Goal: Task Accomplishment & Management: Use online tool/utility

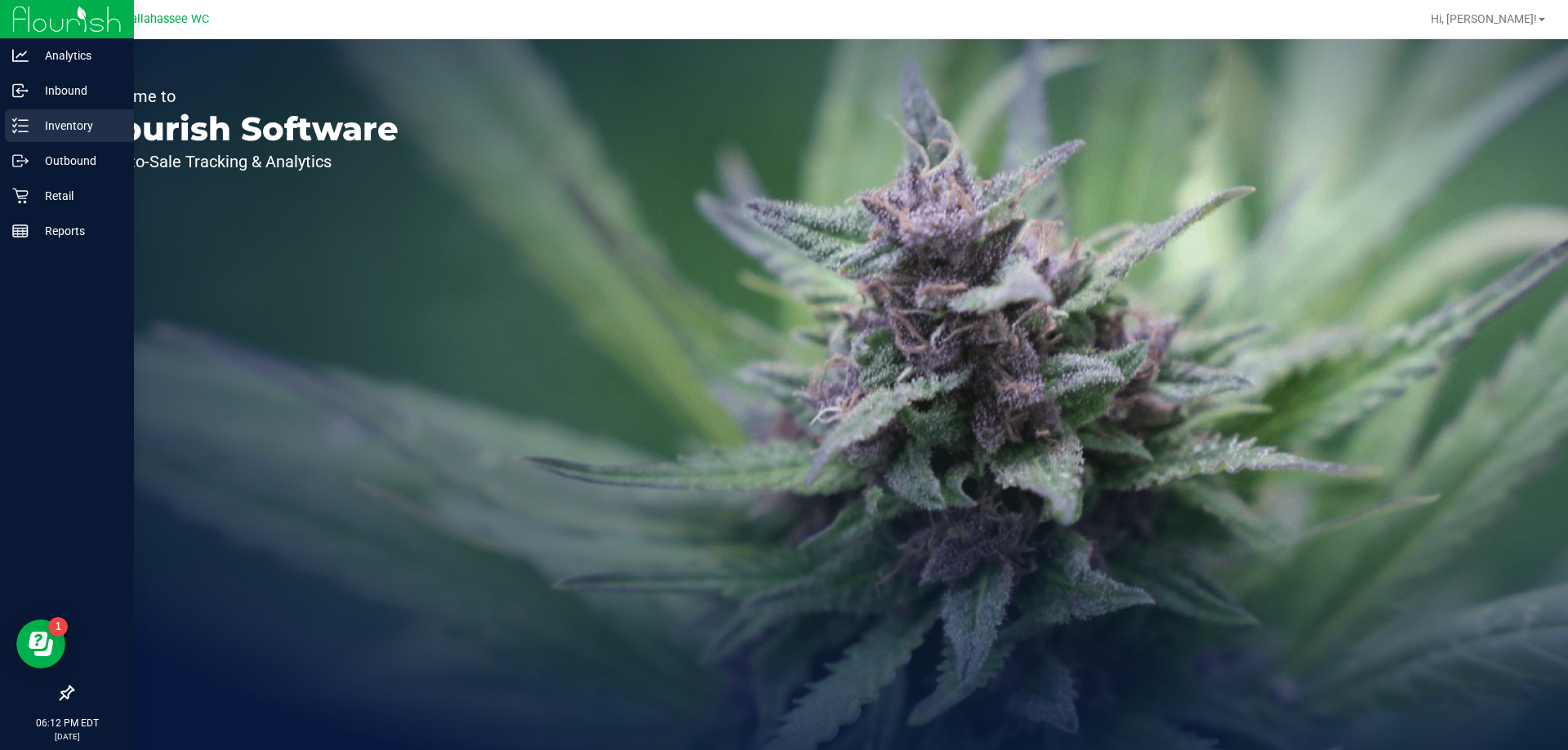
click at [17, 137] on div "Inventory" at bounding box center [69, 126] width 129 height 33
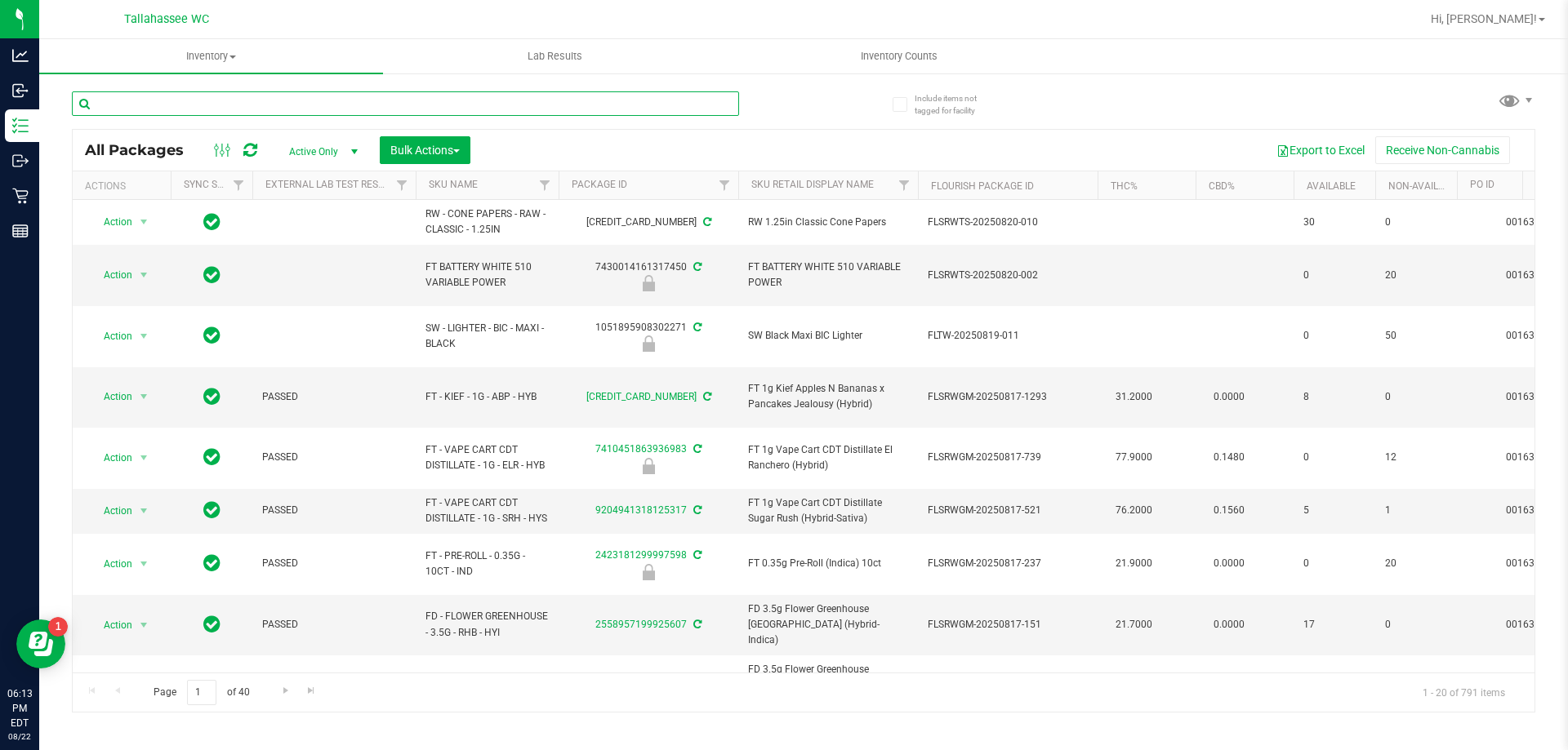
click at [217, 97] on input "text" at bounding box center [406, 103] width 668 height 25
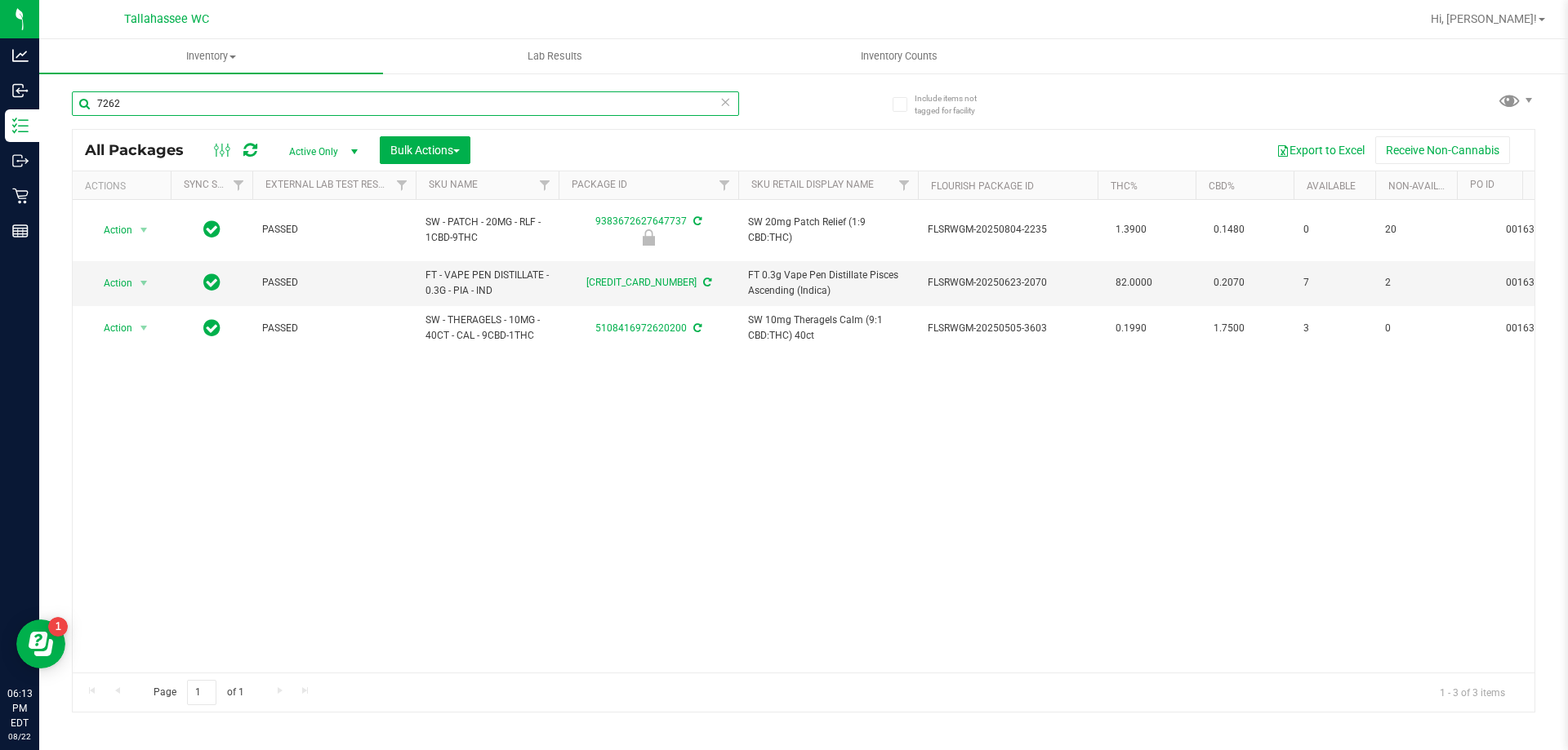
drag, startPoint x: 288, startPoint y: 101, endPoint x: 143, endPoint y: 109, distance: 145.2
click at [143, 109] on input "7262" at bounding box center [406, 103] width 668 height 25
type input "7"
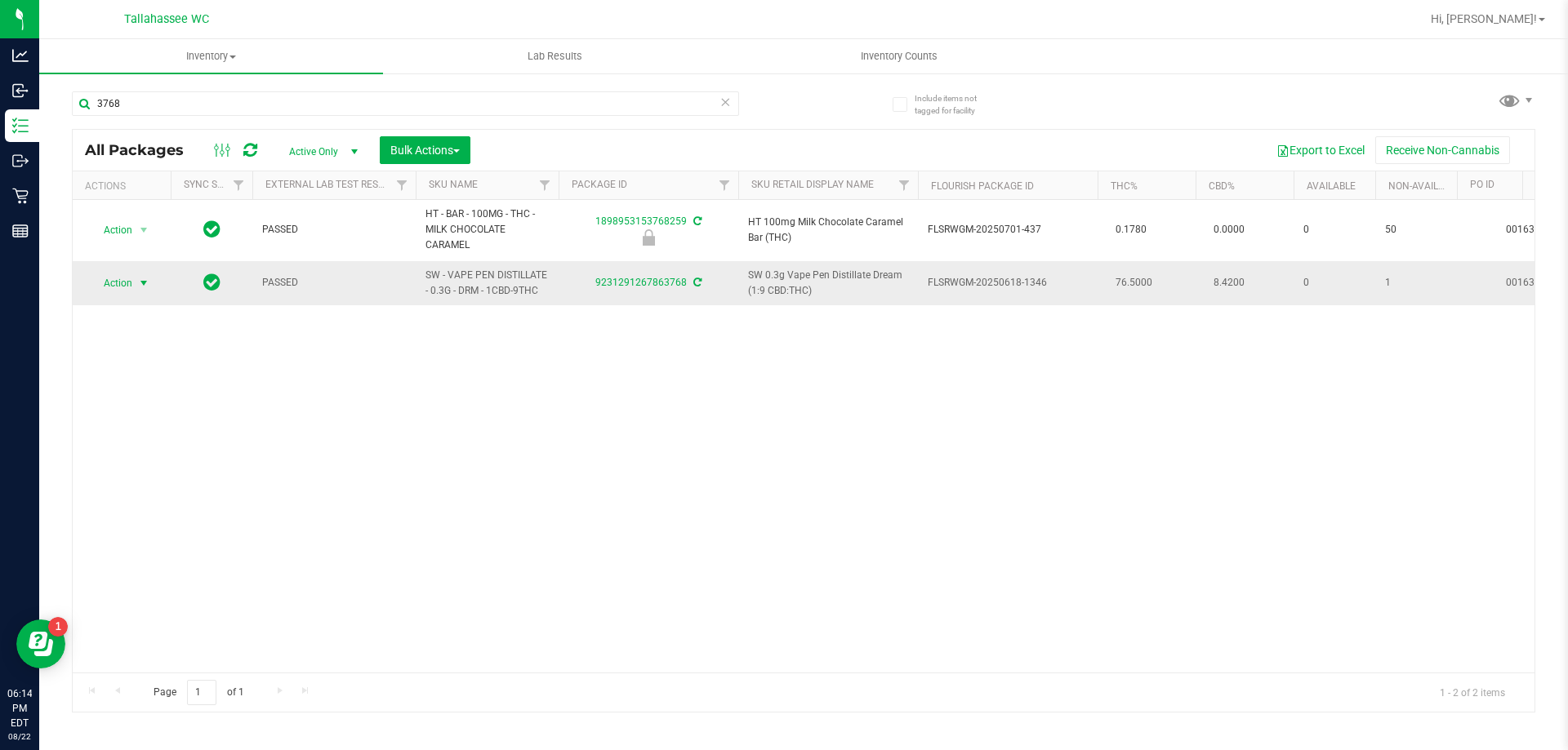
click at [135, 286] on span "select" at bounding box center [144, 283] width 20 height 23
click at [186, 478] on li "Print package label" at bounding box center [154, 480] width 127 height 25
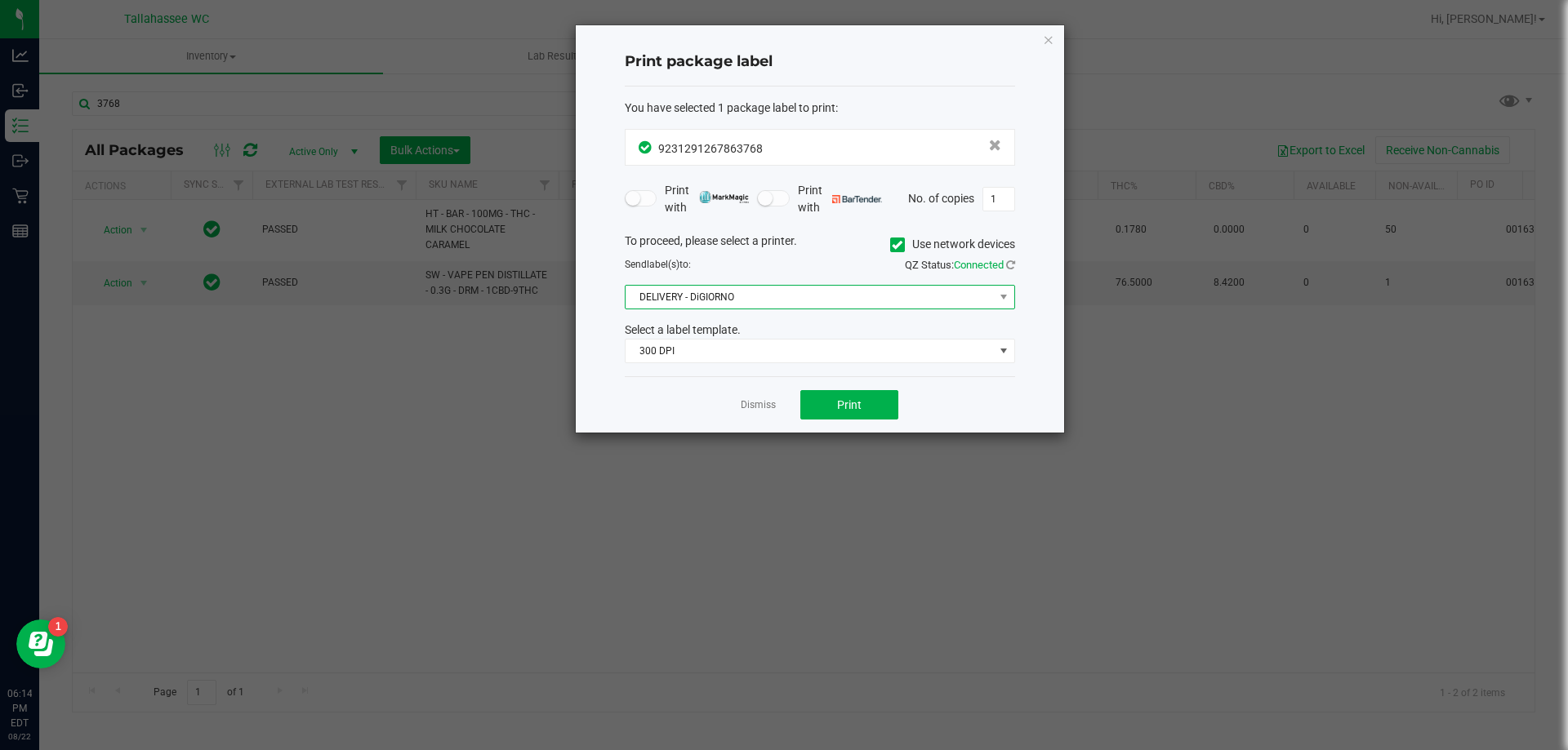
click at [783, 295] on span "DELIVERY - DiGIORNO" at bounding box center [809, 297] width 369 height 23
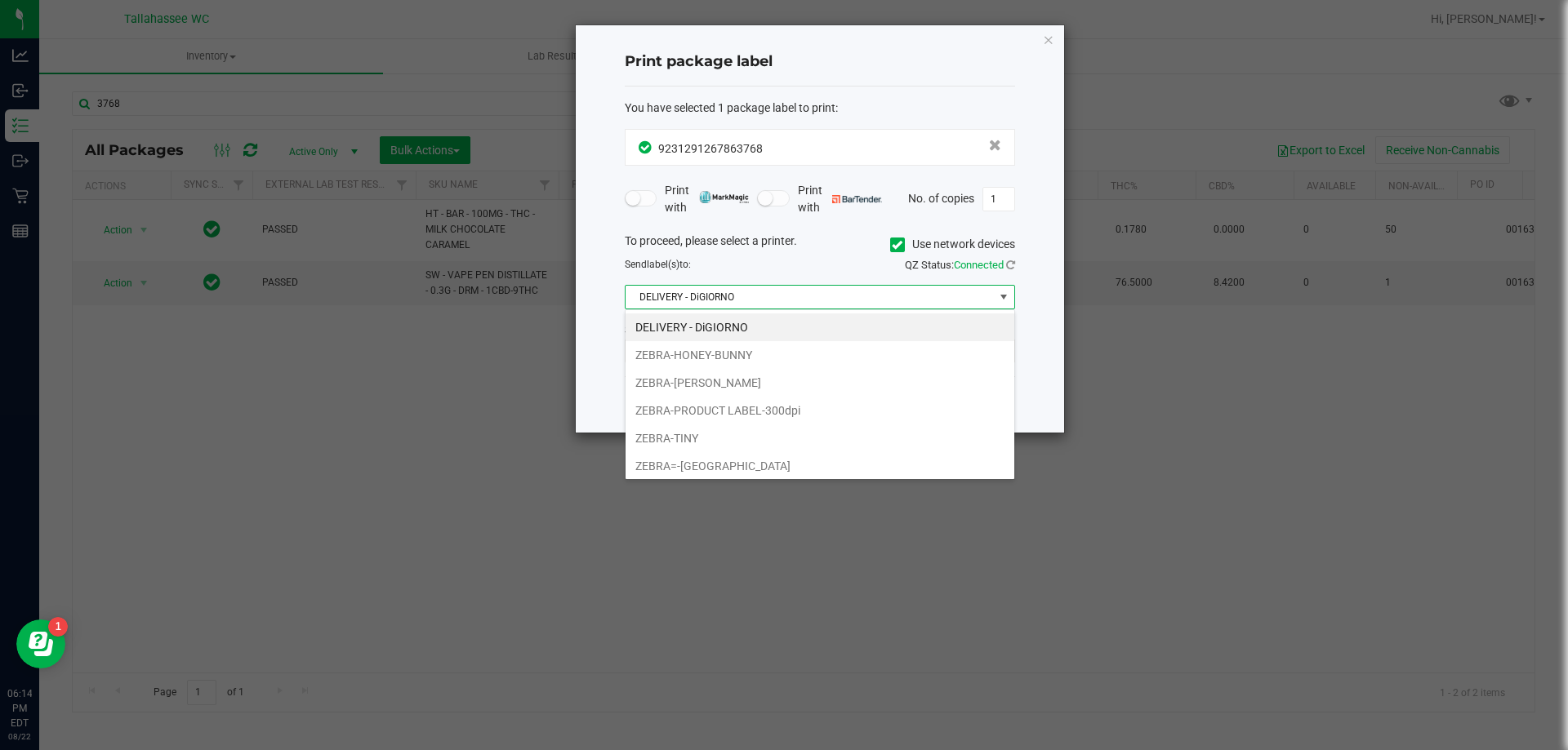
scroll to position [25, 391]
click at [729, 380] on li "ZEBRA-[PERSON_NAME]" at bounding box center [819, 382] width 389 height 28
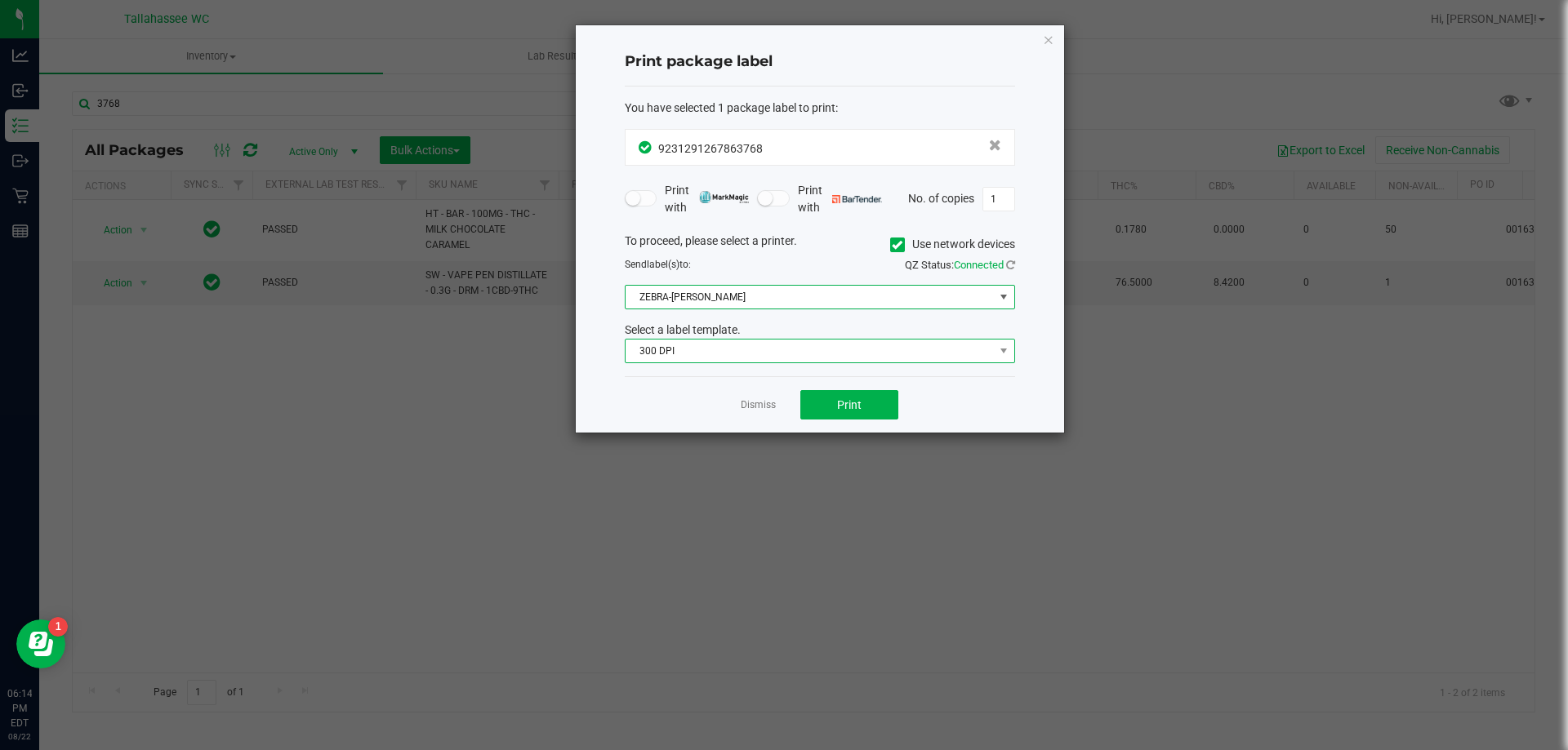
click at [744, 360] on span "300 DPI" at bounding box center [809, 350] width 369 height 23
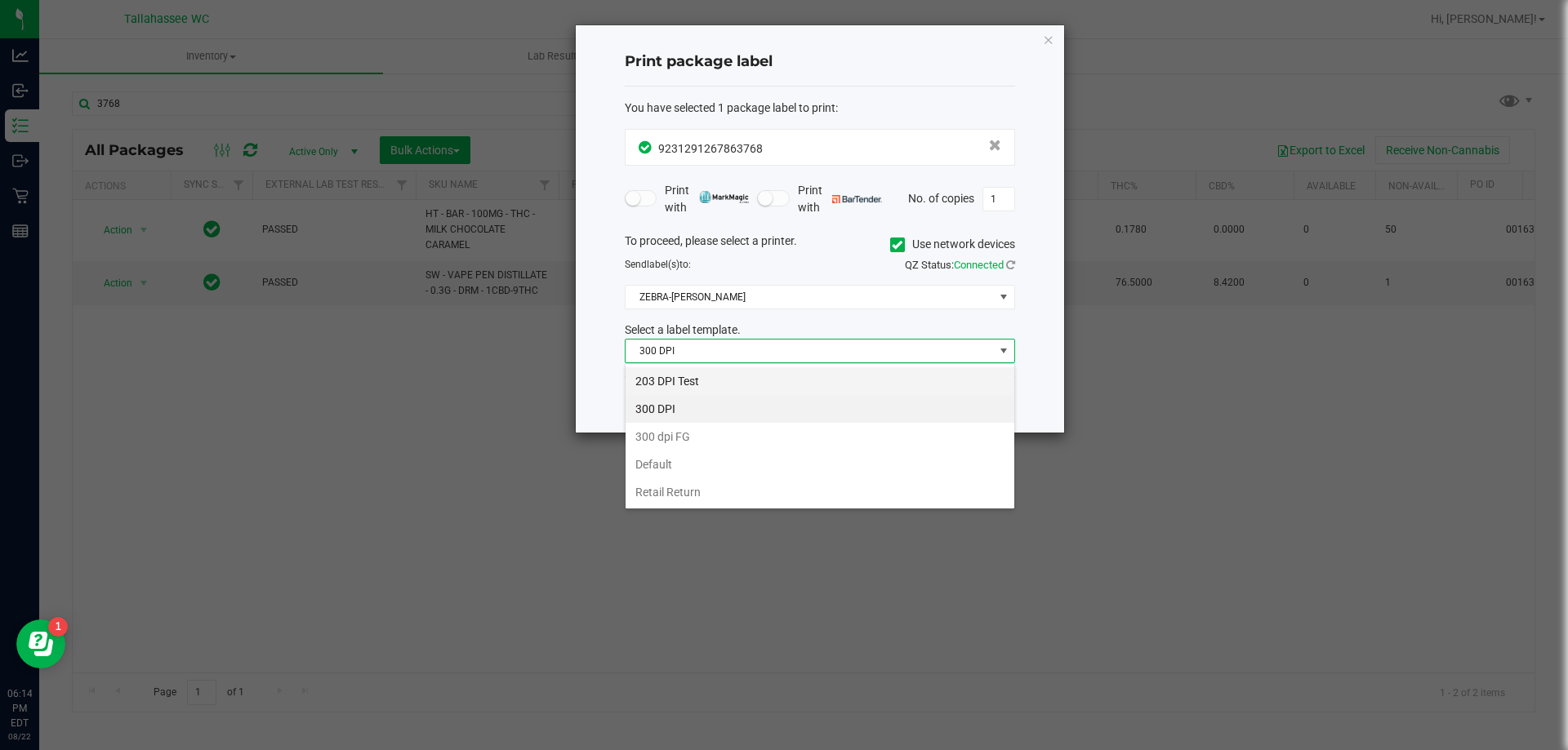
click at [717, 380] on li "203 DPI Test" at bounding box center [819, 381] width 389 height 28
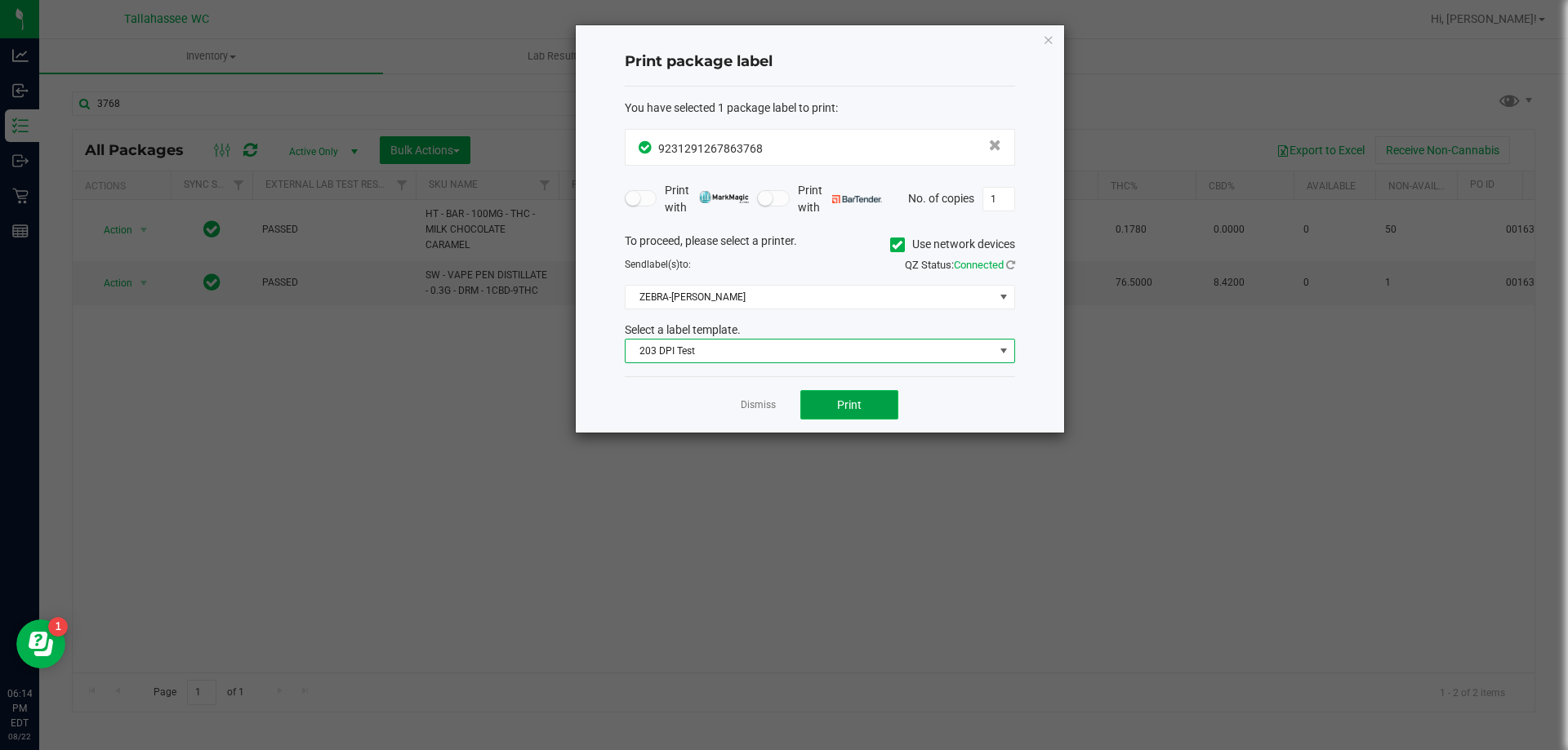
click at [853, 402] on span "Print" at bounding box center [849, 404] width 25 height 13
click at [1043, 47] on icon "button" at bounding box center [1048, 39] width 11 height 19
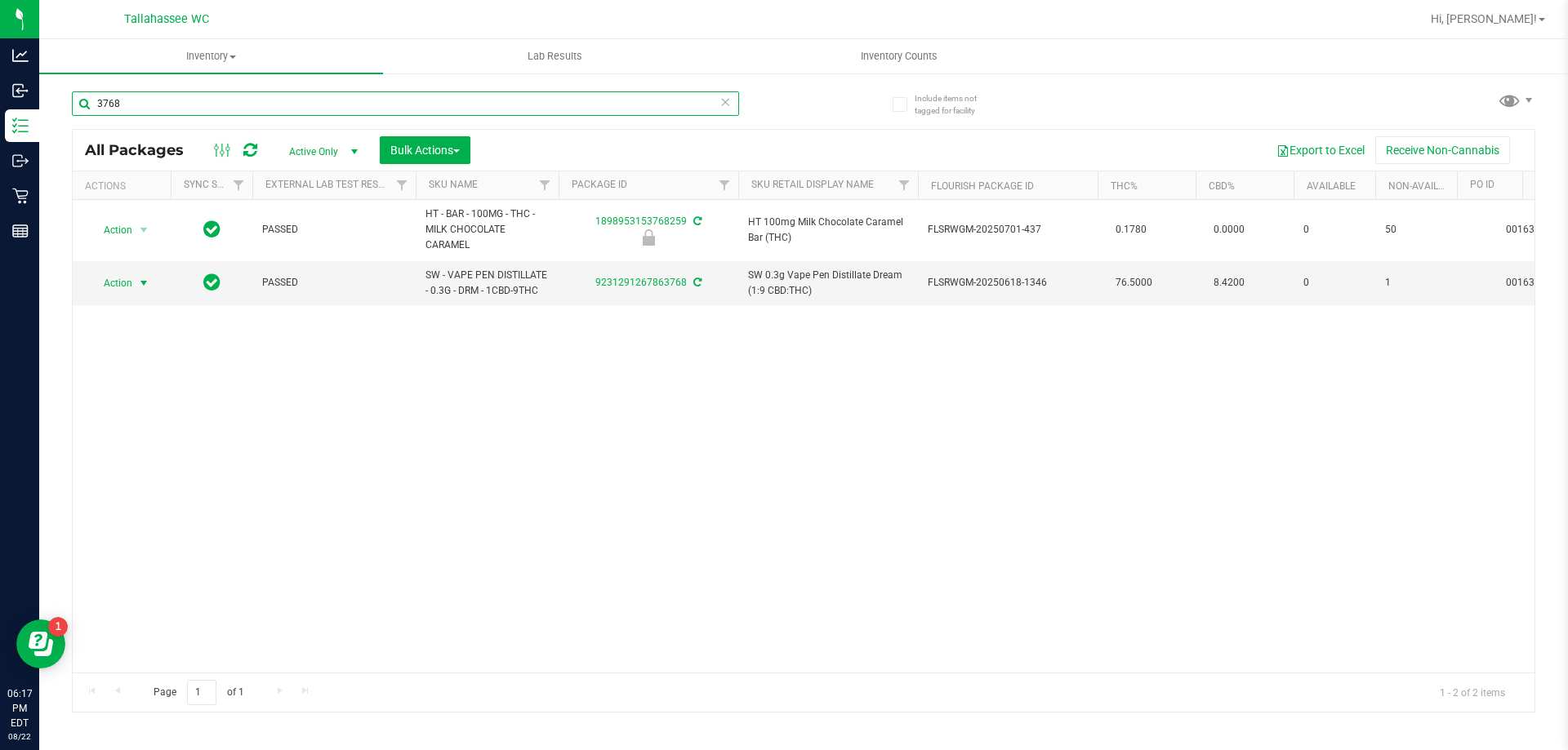
click at [228, 98] on input "3768" at bounding box center [406, 103] width 668 height 25
type input "3"
type input "5210"
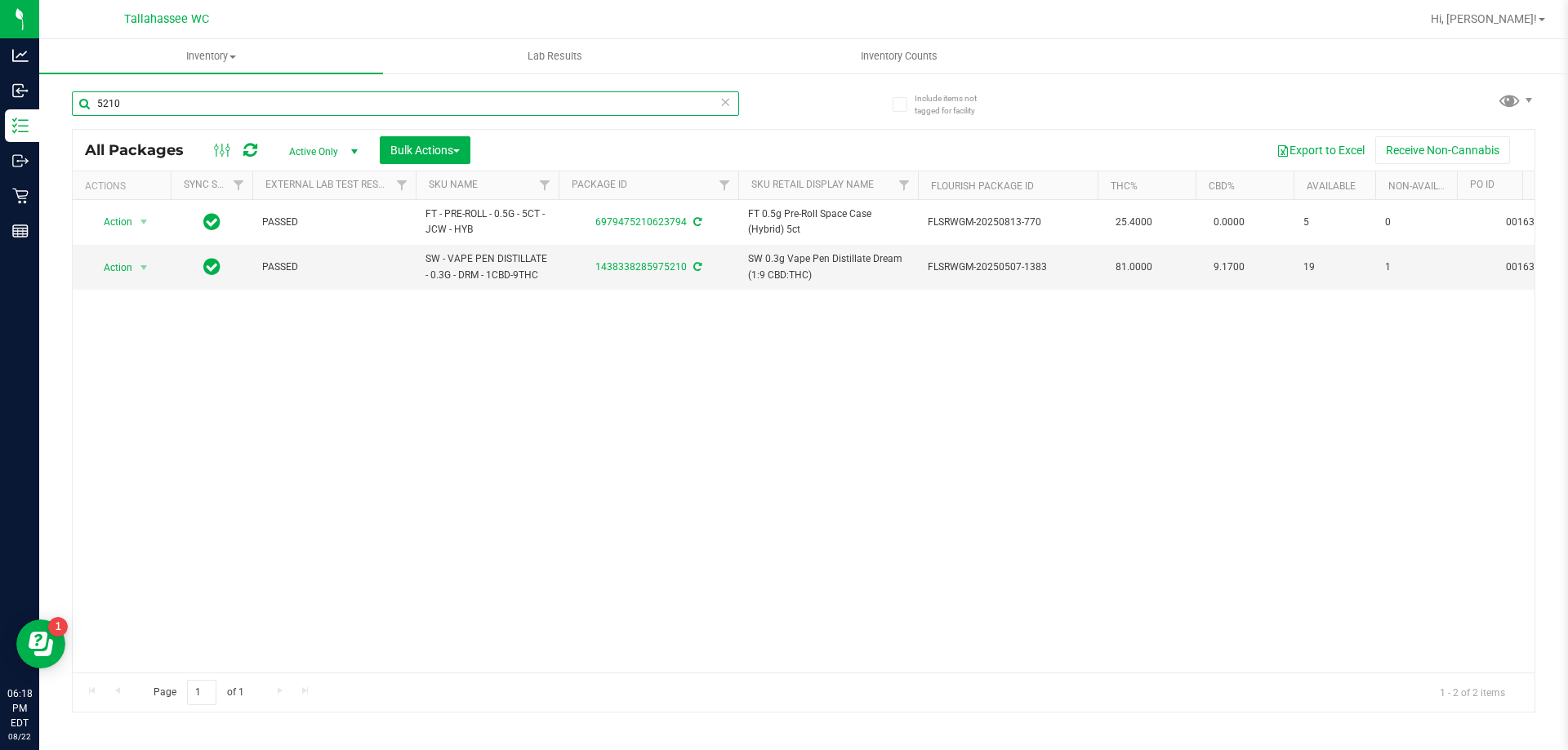
click at [274, 98] on input "5210" at bounding box center [406, 103] width 668 height 25
click at [727, 106] on icon at bounding box center [725, 100] width 11 height 19
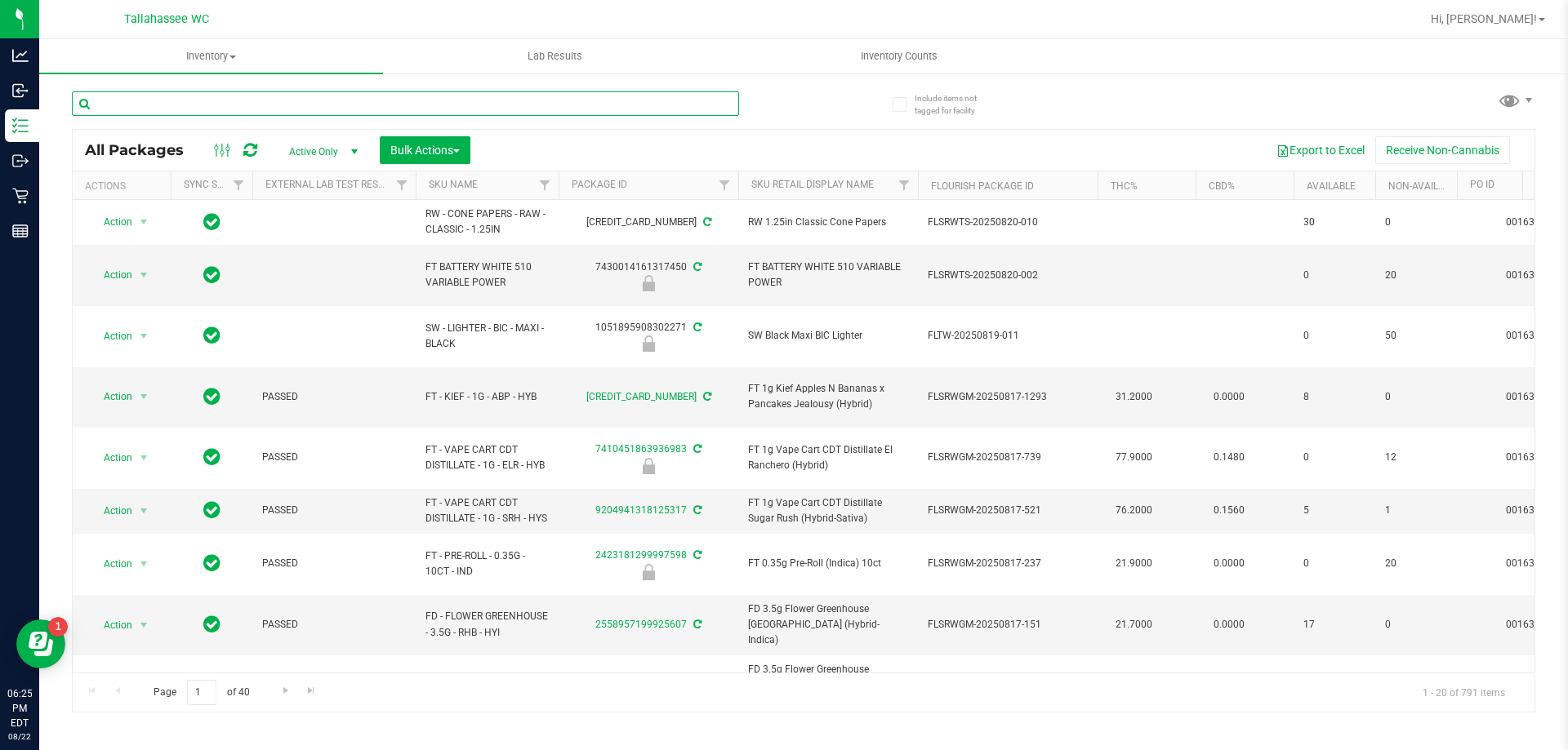
click at [228, 103] on input "text" at bounding box center [406, 103] width 668 height 25
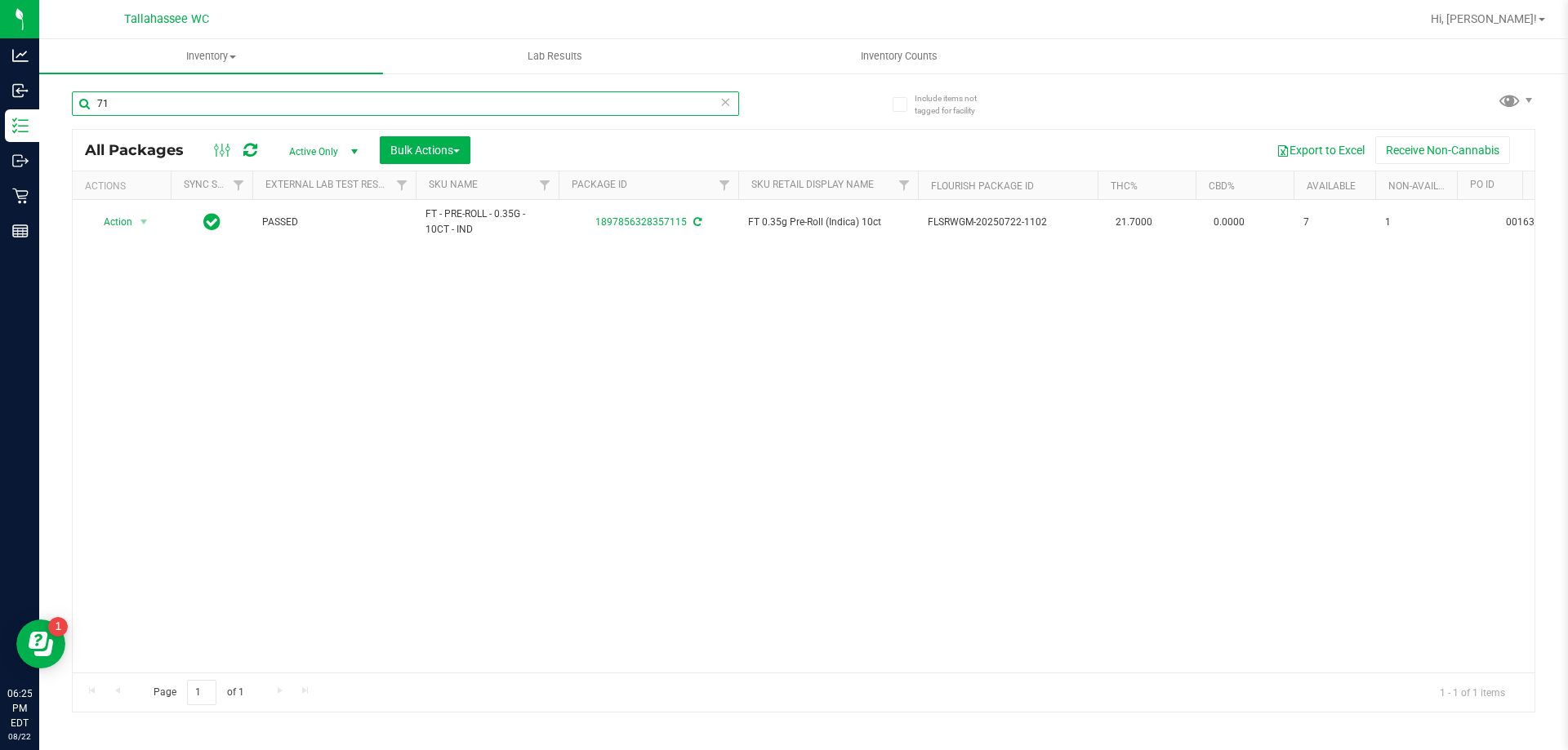
type input "7"
type input "9"
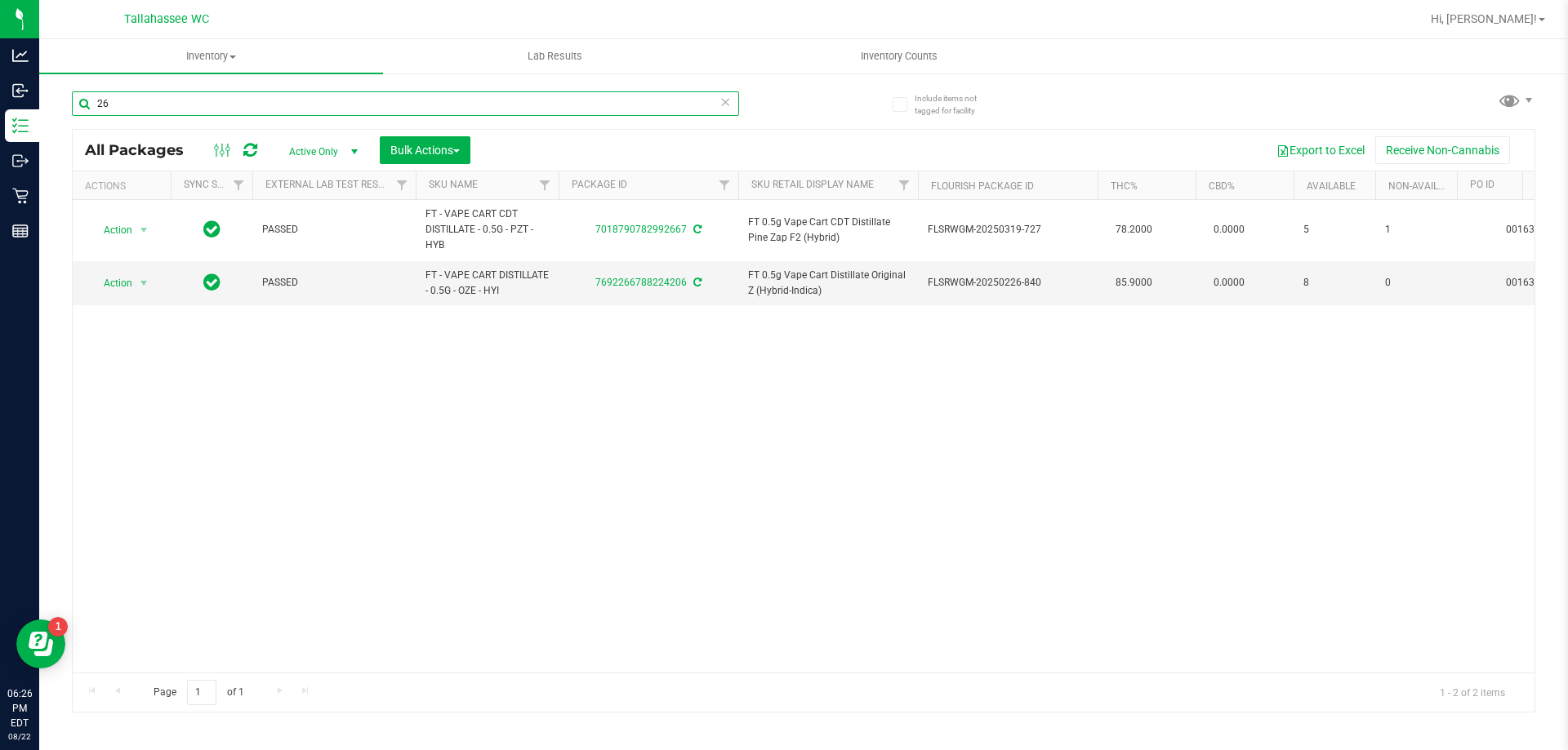
type input "2"
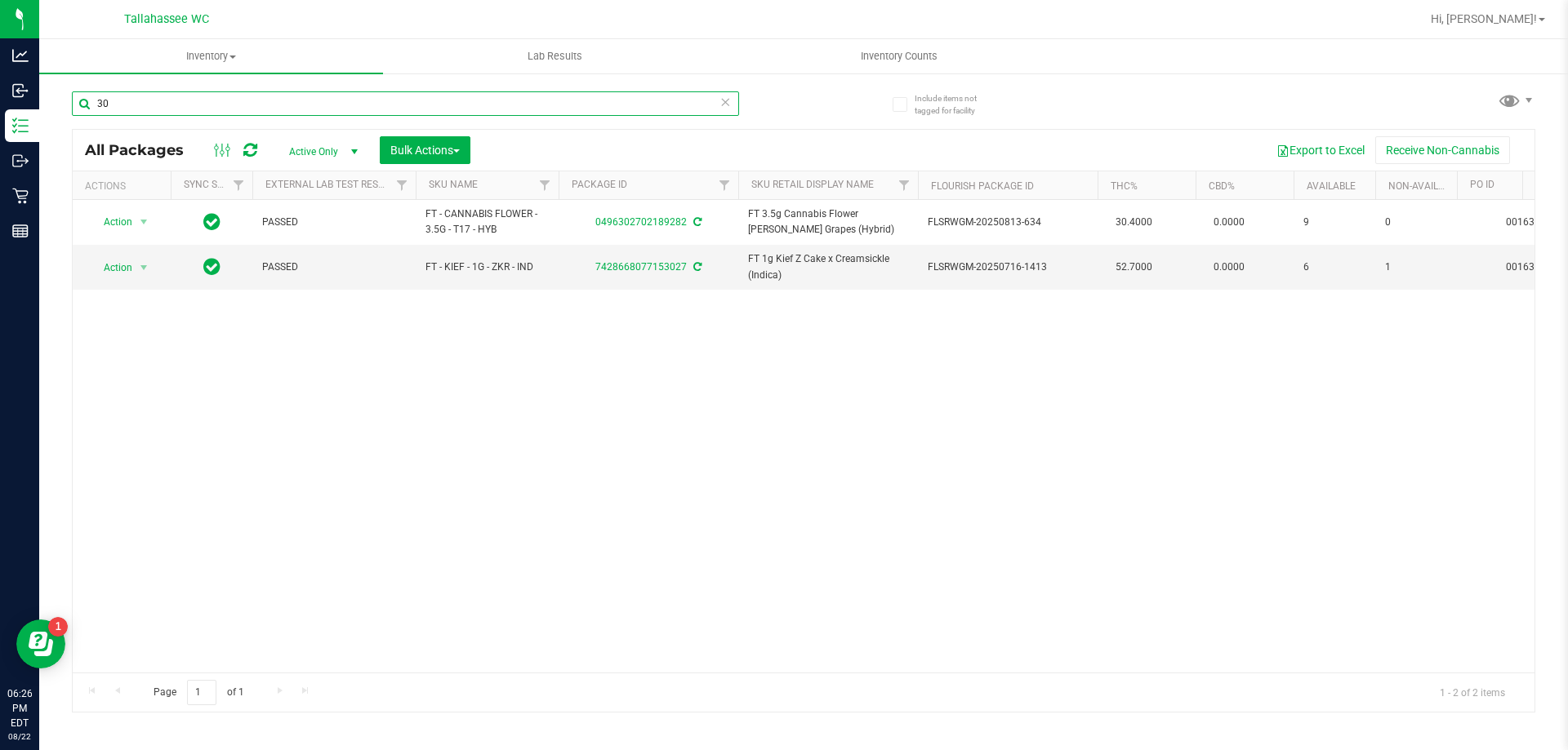
type input "3"
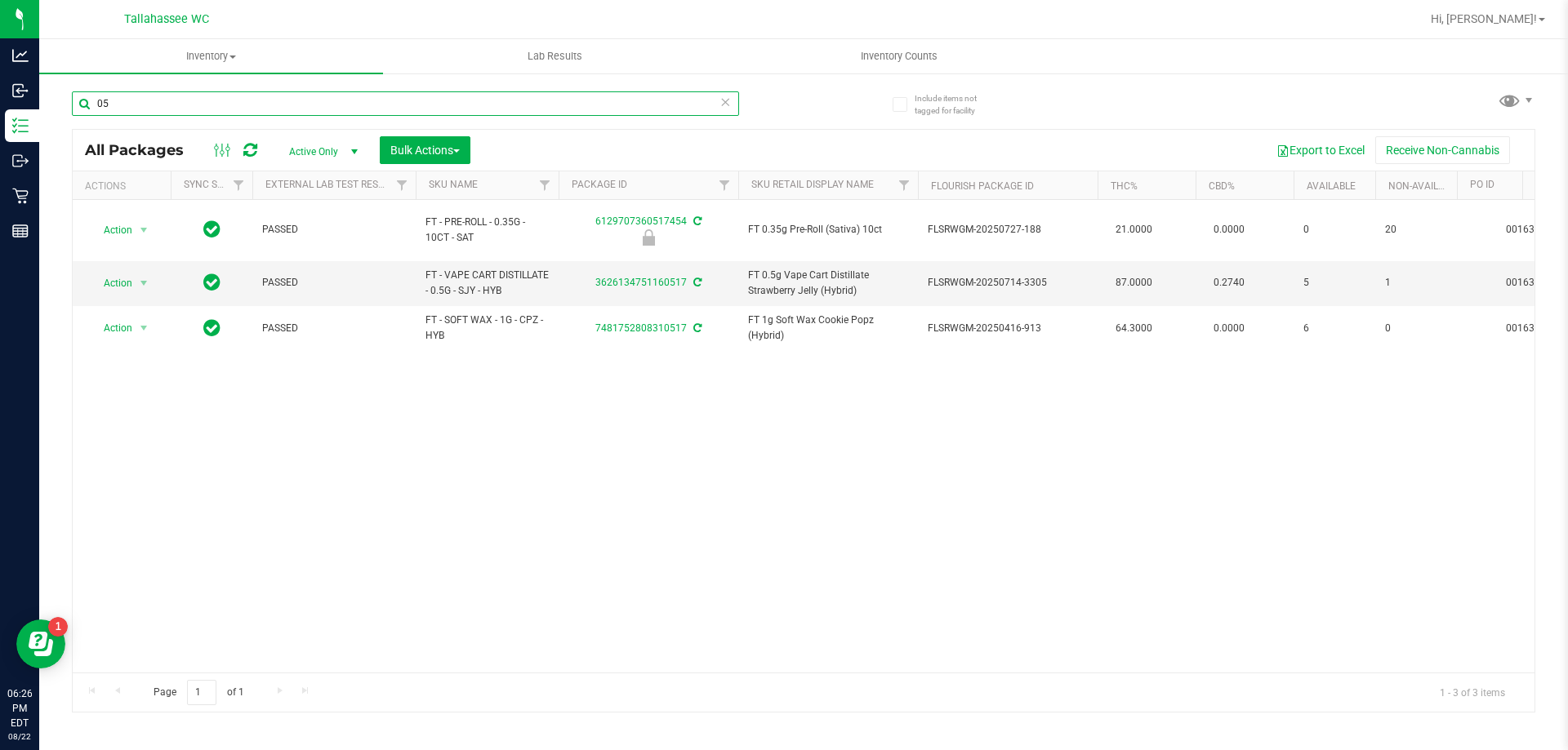
type input "0"
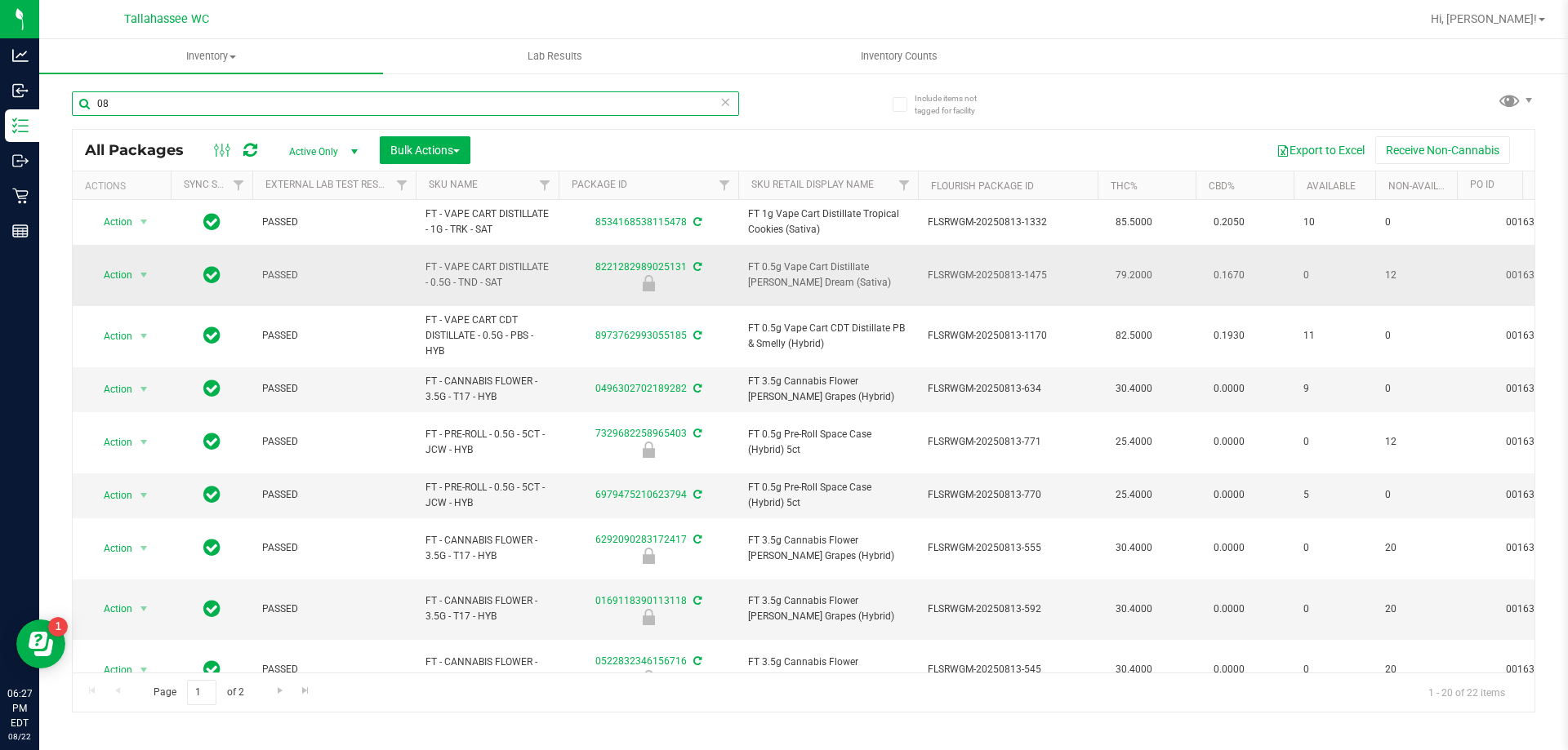
type input "0"
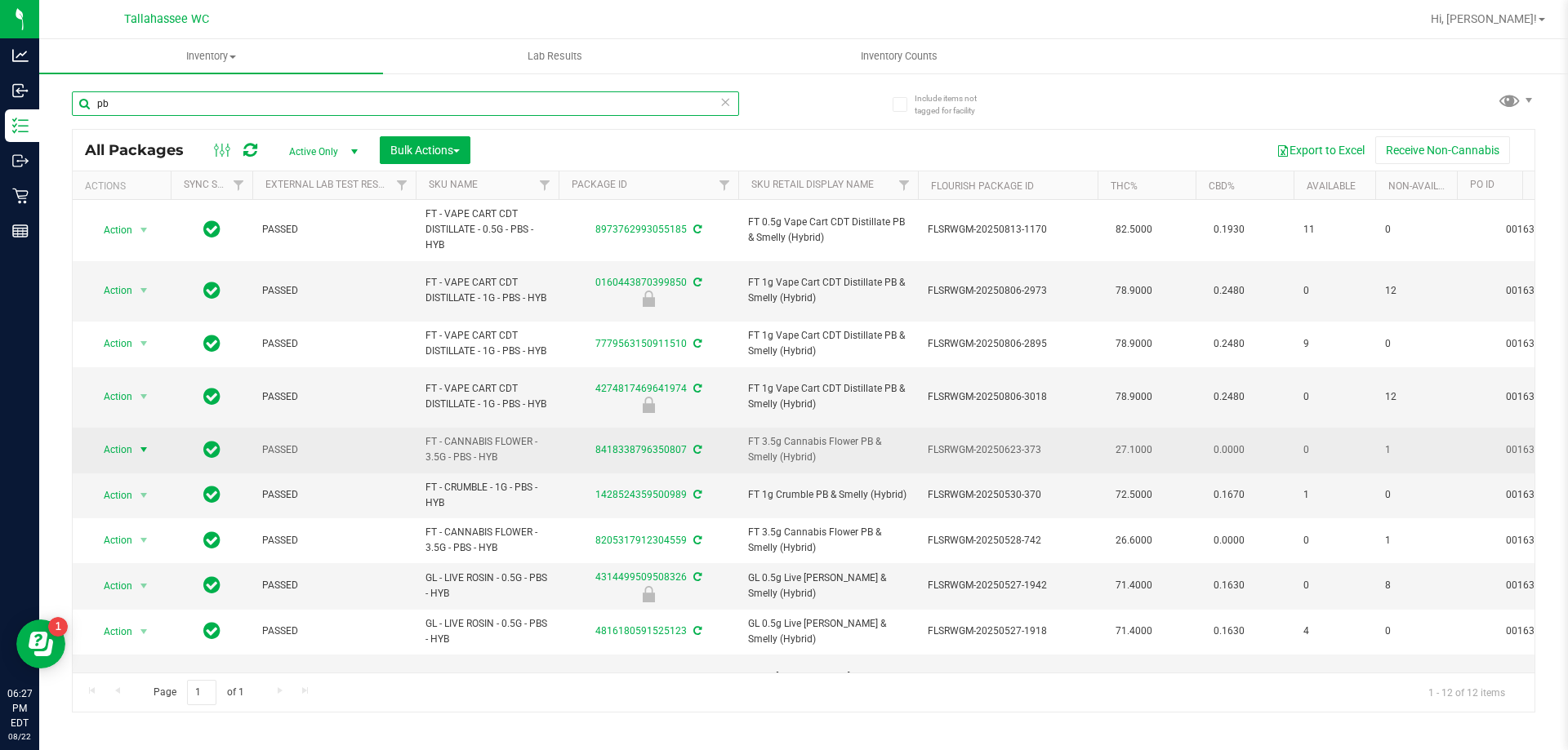
type input "pb"
click at [142, 438] on span "select" at bounding box center [144, 449] width 20 height 23
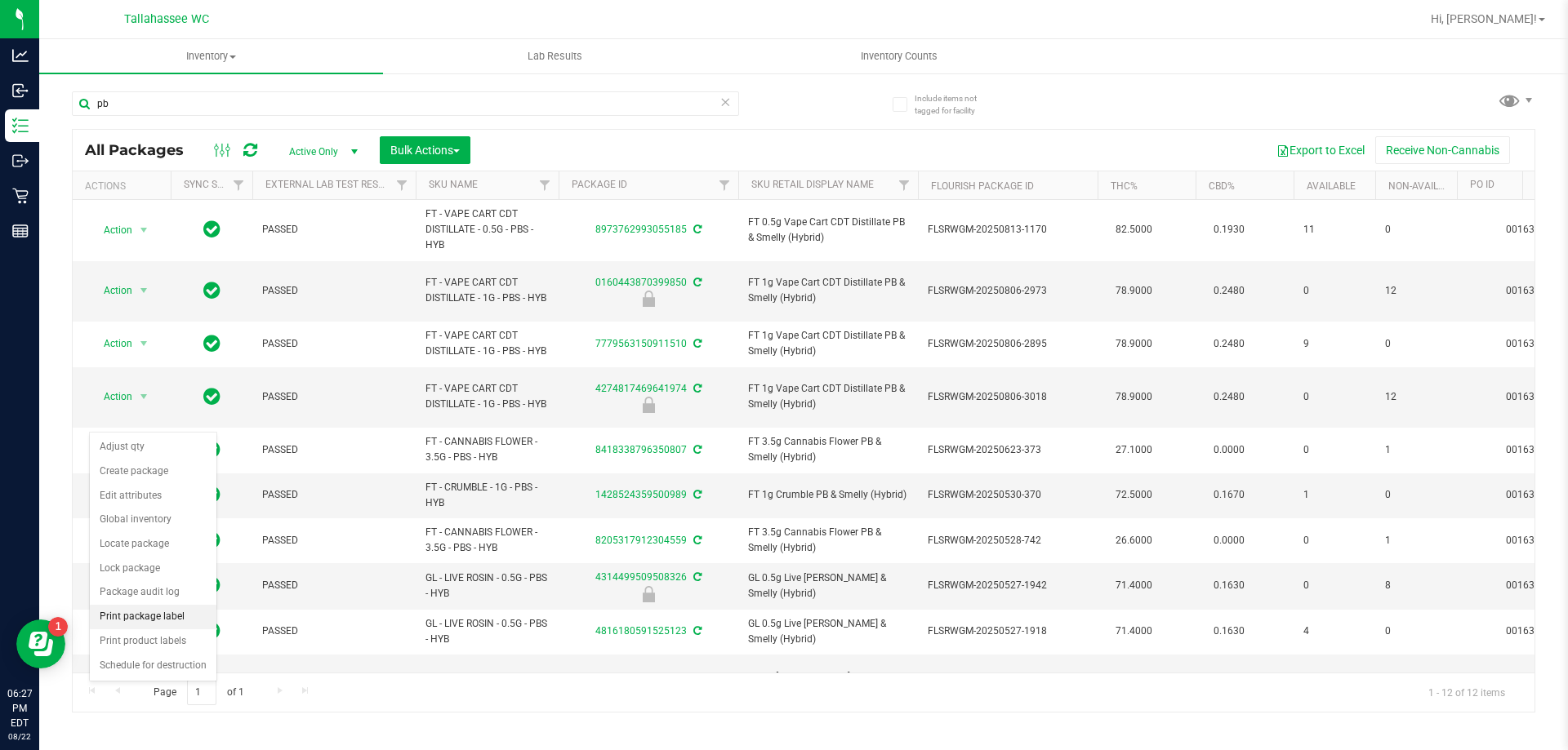
click at [150, 620] on li "Print package label" at bounding box center [154, 617] width 127 height 25
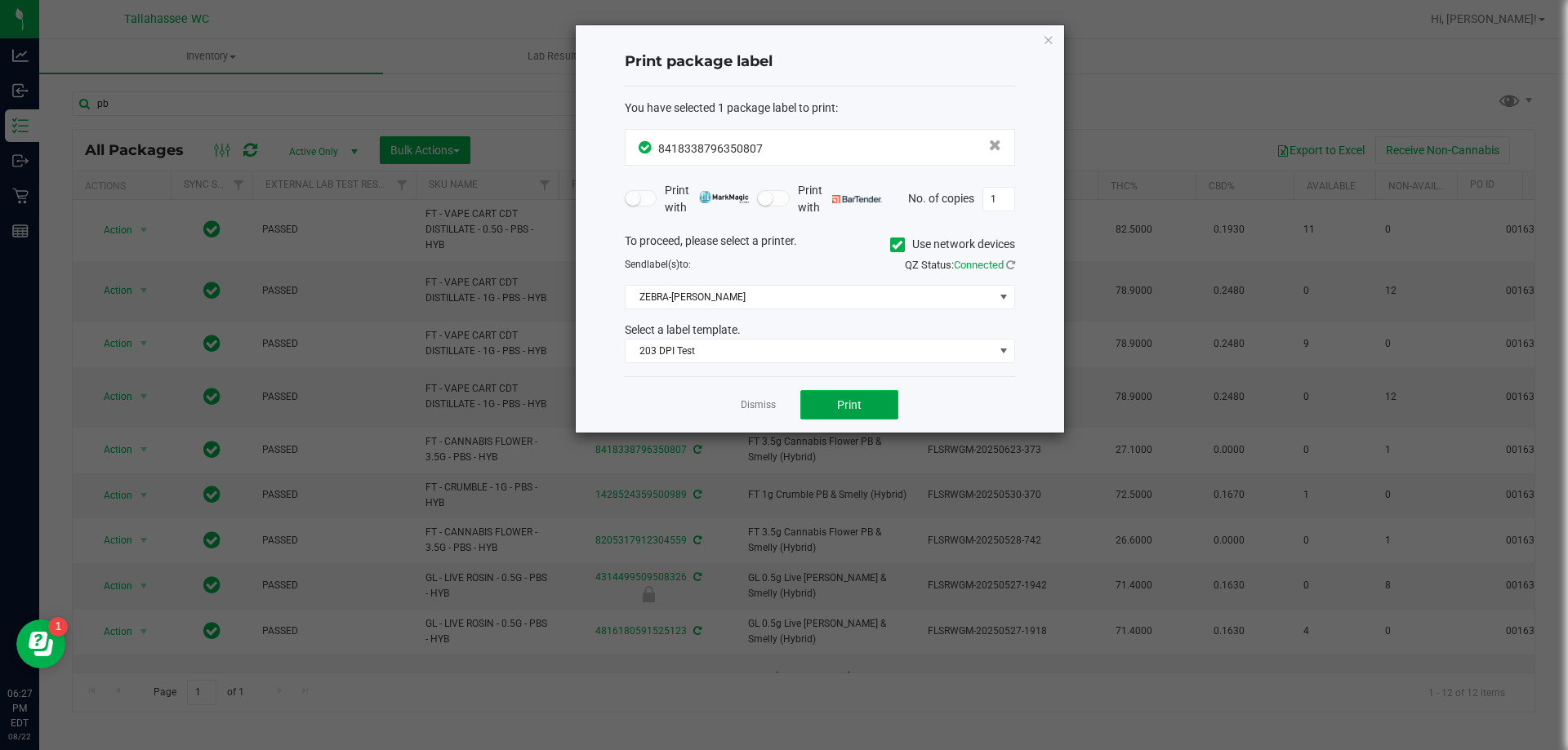
click at [866, 412] on button "Print" at bounding box center [849, 405] width 98 height 29
click at [1073, 42] on ngb-modal-window "Print package label You have selected 1 package label to print : 84183387963508…" at bounding box center [790, 375] width 1580 height 750
click at [1047, 40] on icon "button" at bounding box center [1048, 39] width 11 height 19
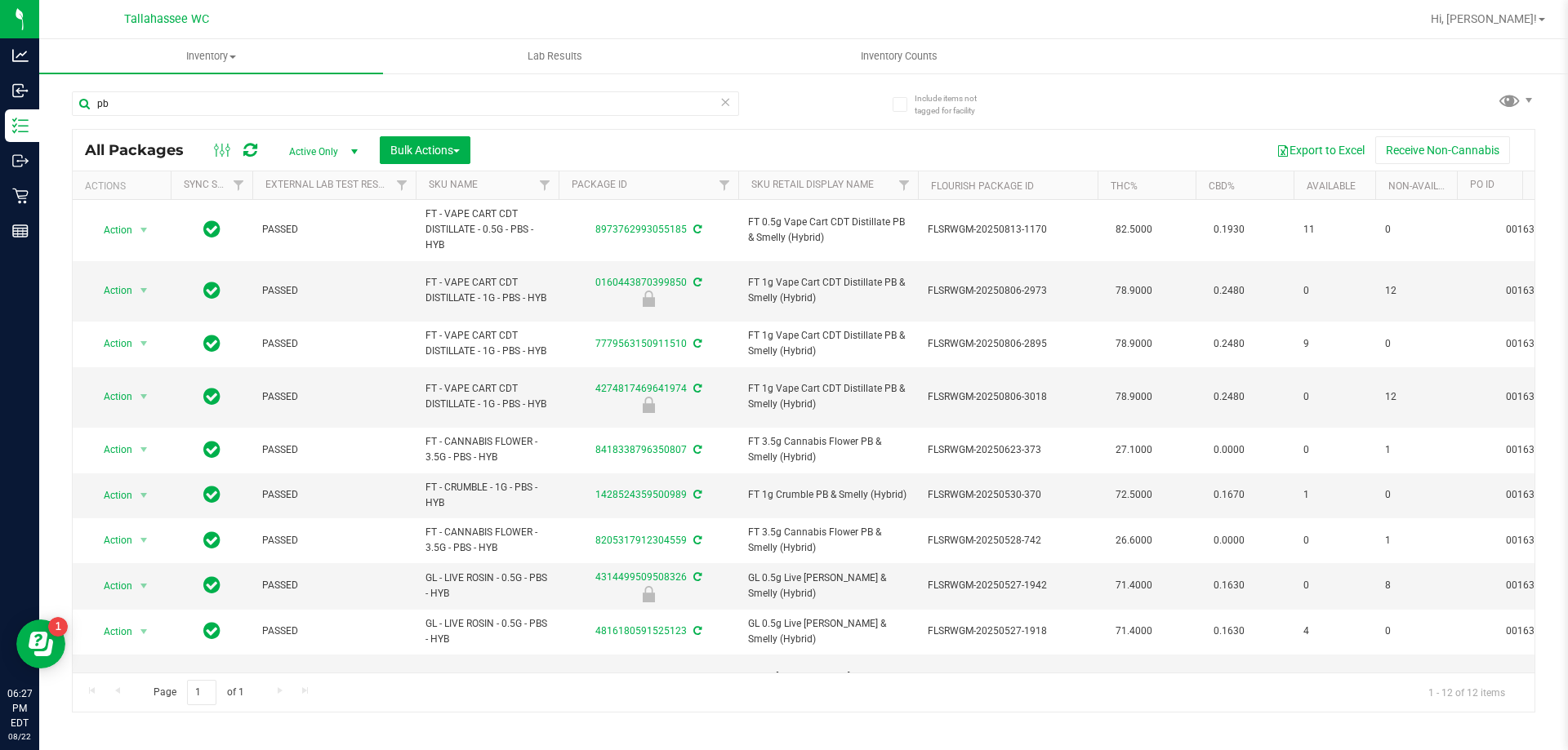
click at [728, 106] on icon at bounding box center [725, 100] width 11 height 19
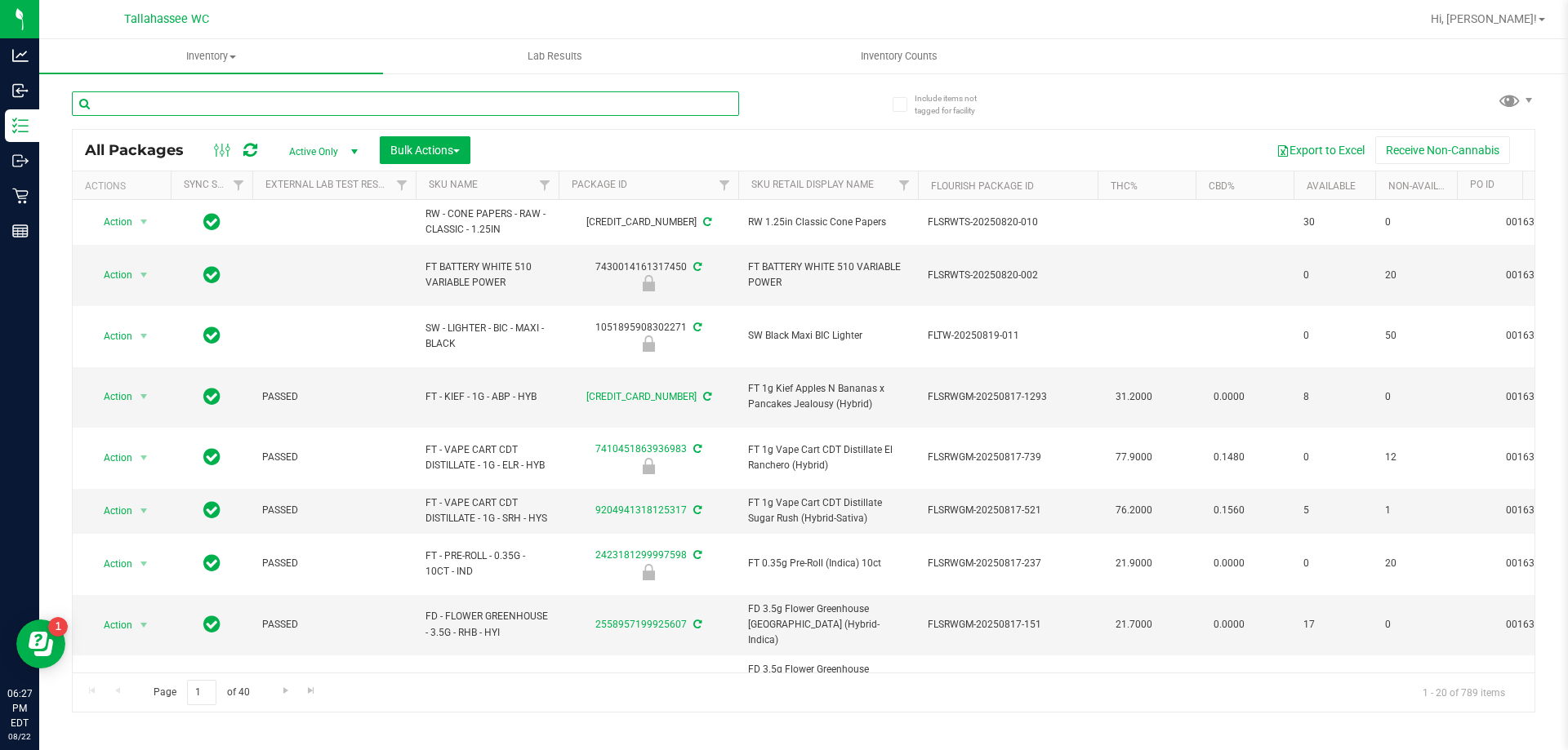
click at [728, 106] on input "text" at bounding box center [406, 103] width 668 height 25
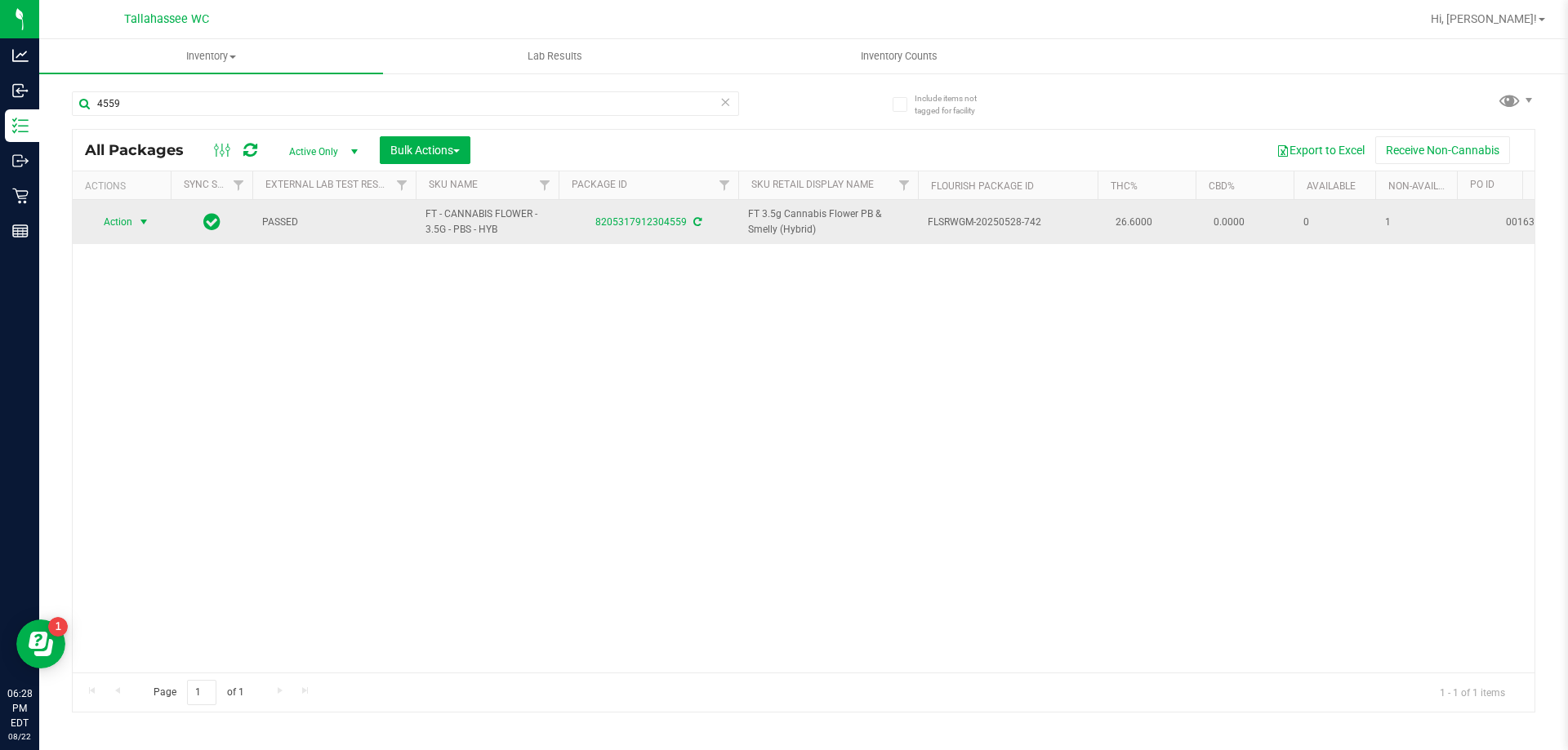
click at [147, 222] on span "select" at bounding box center [143, 222] width 13 height 13
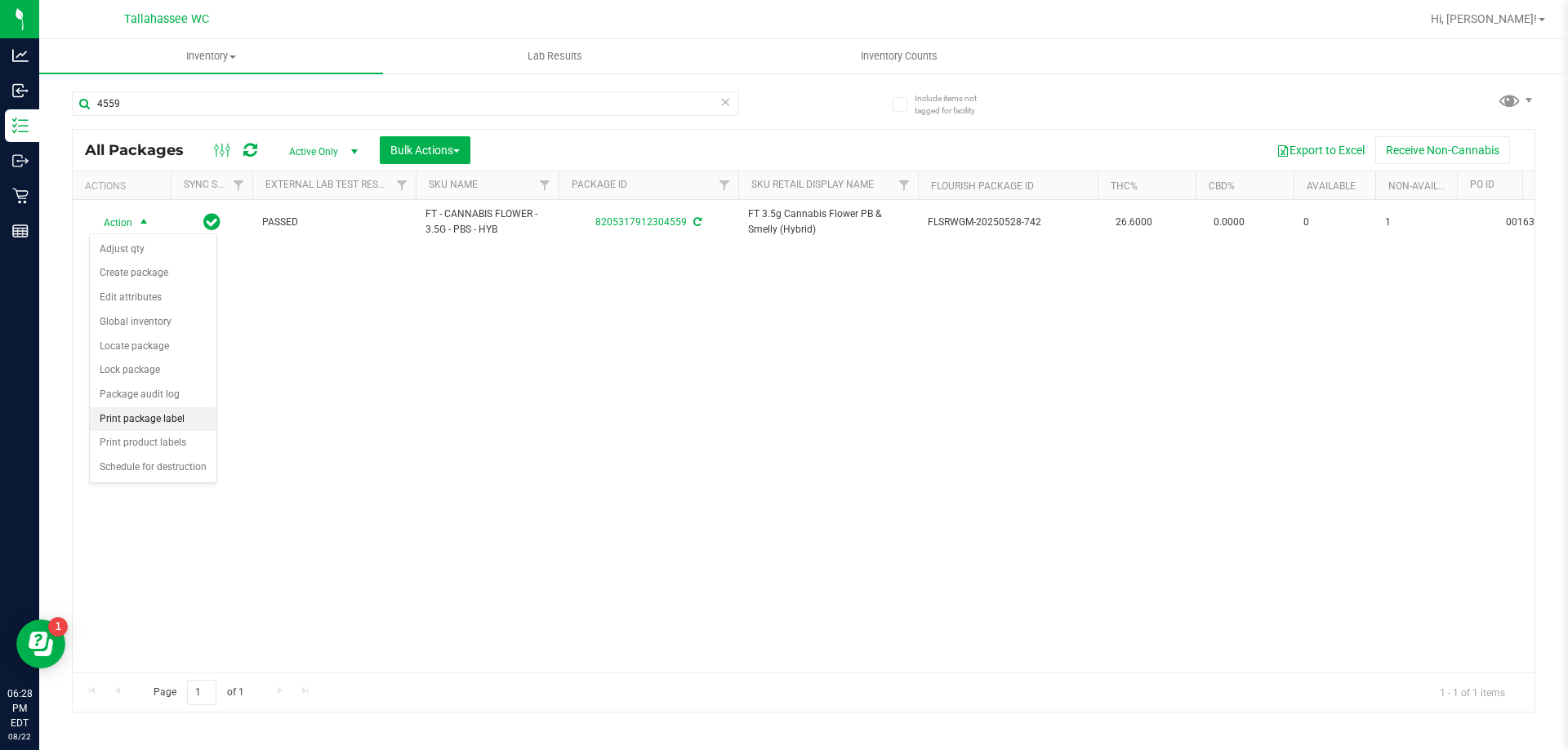
click at [128, 418] on li "Print package label" at bounding box center [154, 419] width 127 height 25
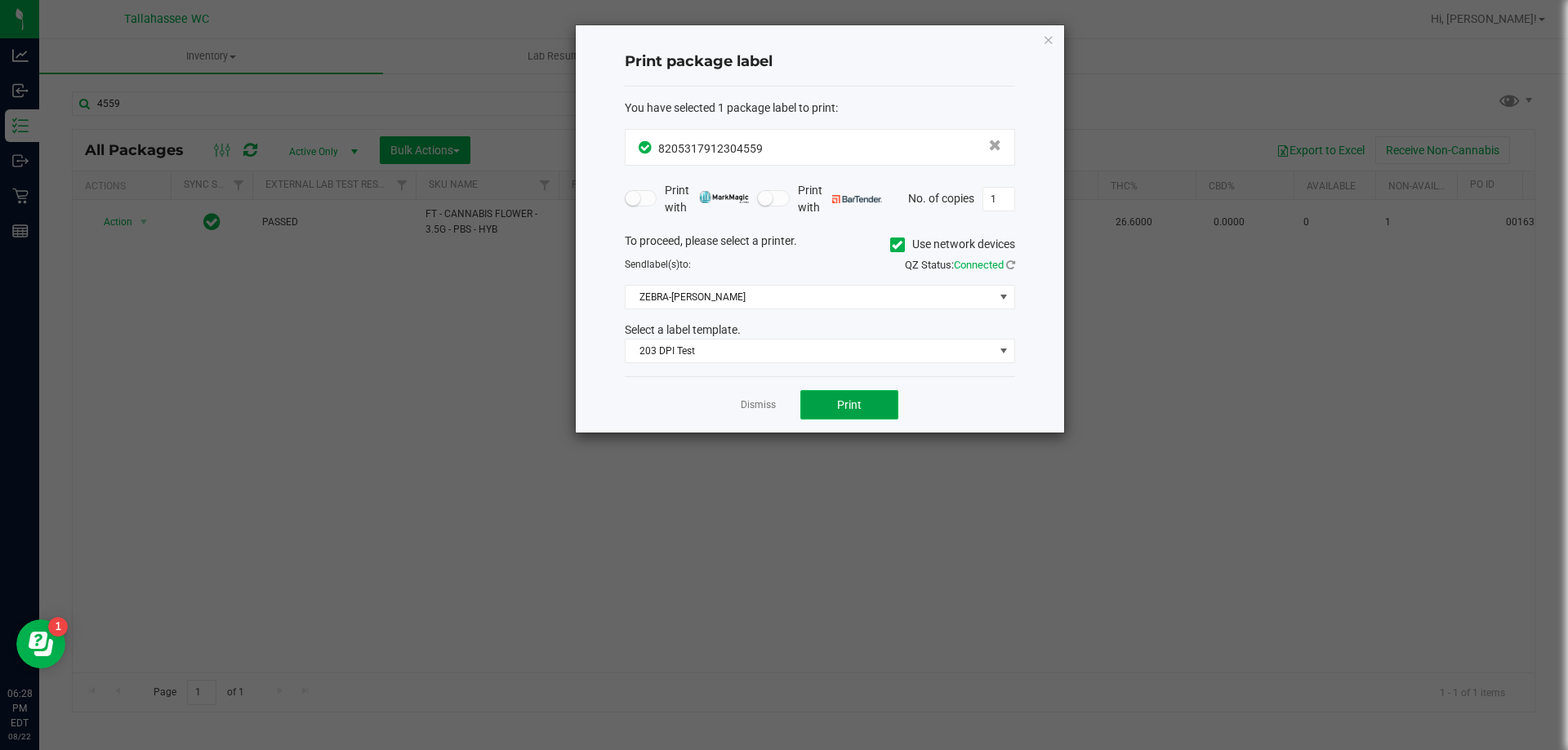
click at [873, 412] on button "Print" at bounding box center [849, 405] width 98 height 29
drag, startPoint x: 1052, startPoint y: 38, endPoint x: 1040, endPoint y: 41, distance: 12.4
click at [1047, 40] on icon "button" at bounding box center [1048, 39] width 11 height 19
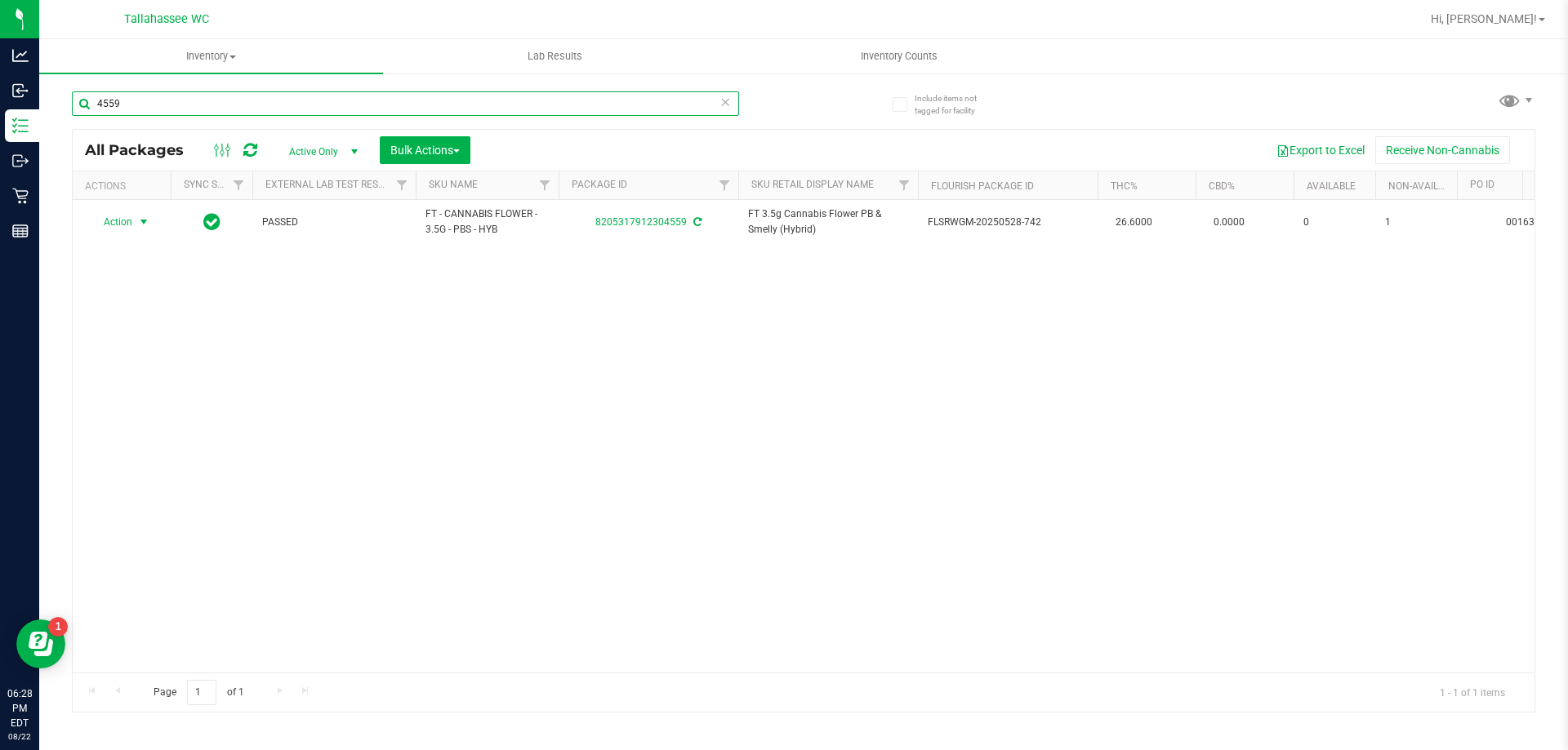
click at [288, 108] on input "4559" at bounding box center [406, 103] width 668 height 25
type input "4"
click at [269, 114] on input "5119" at bounding box center [406, 103] width 668 height 25
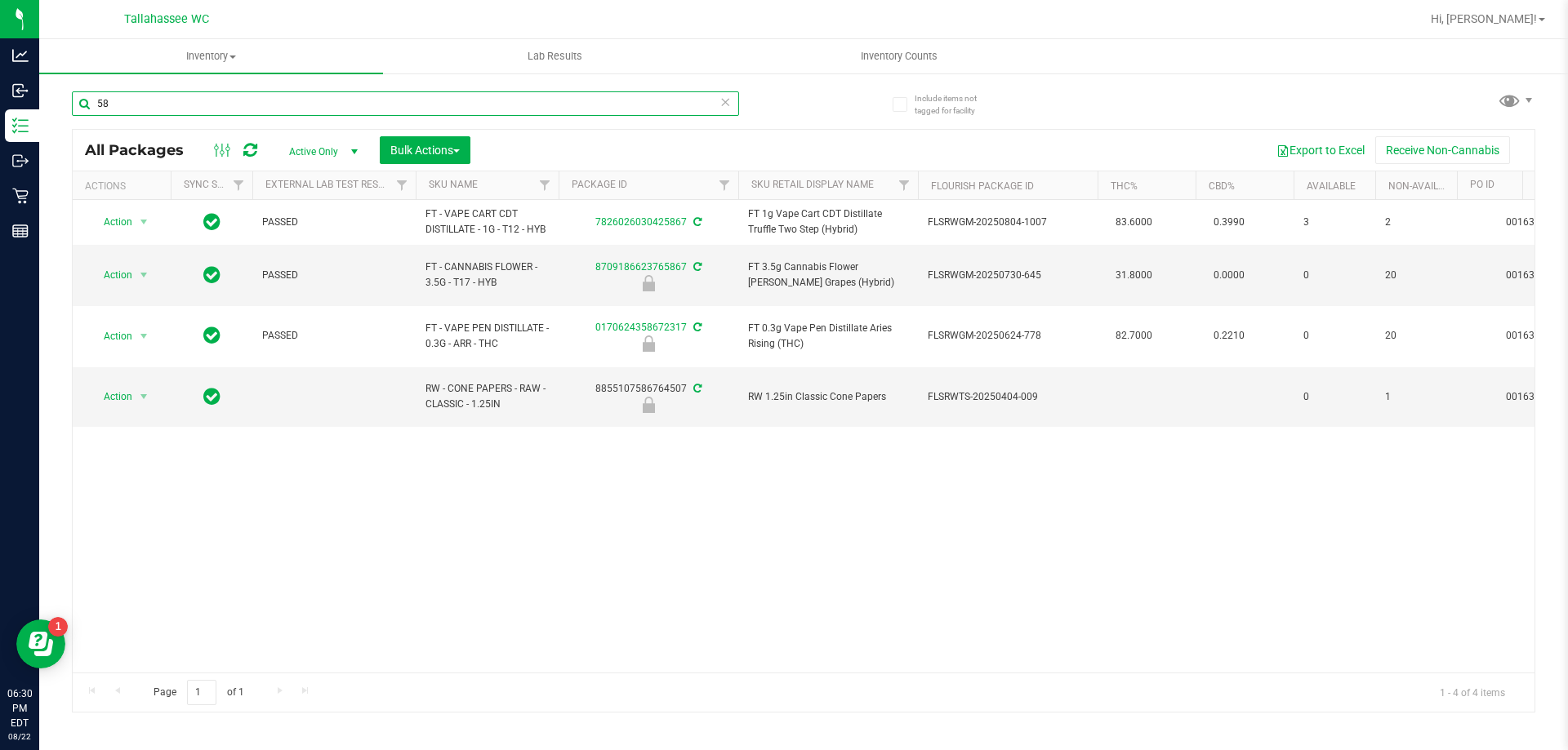
type input "5"
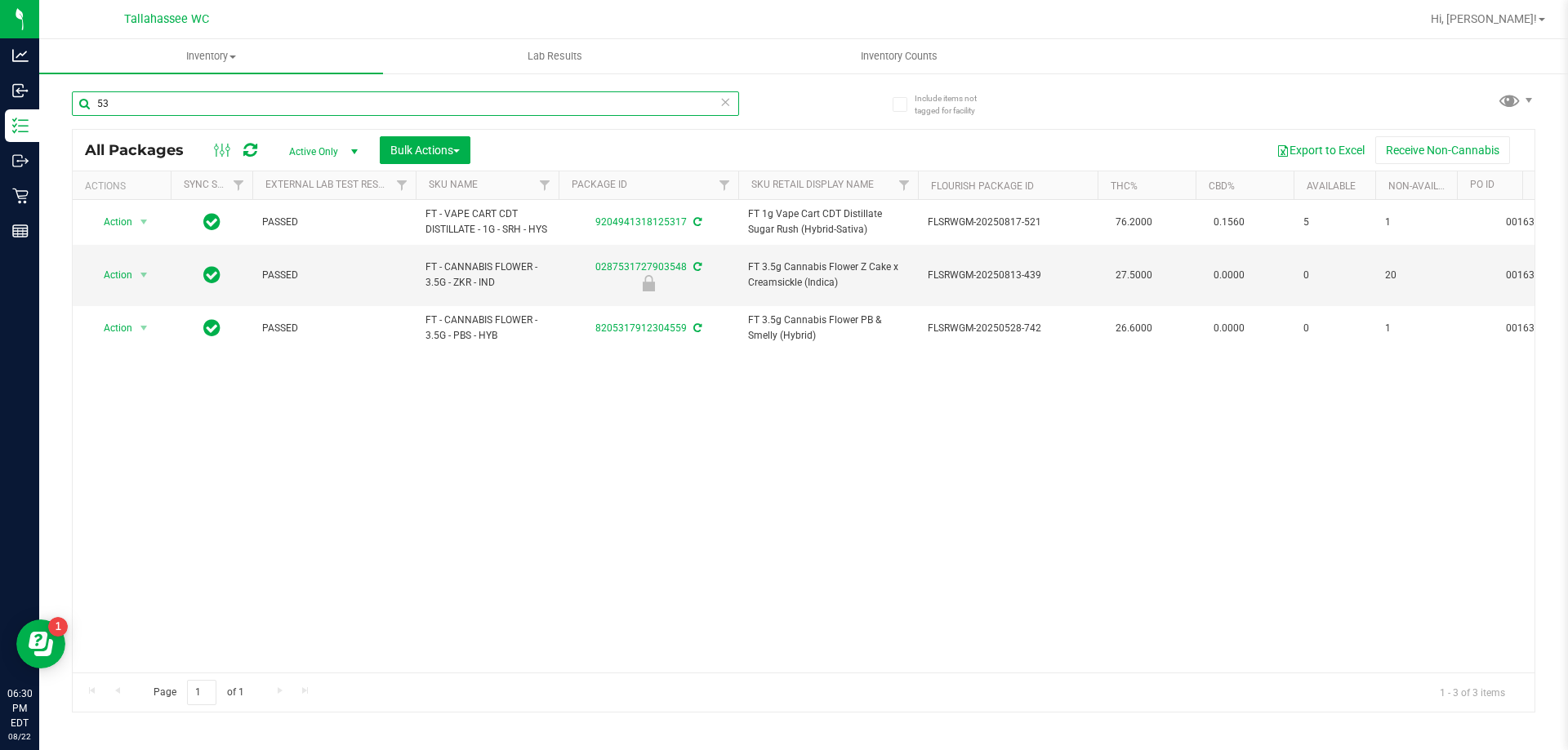
type input "5"
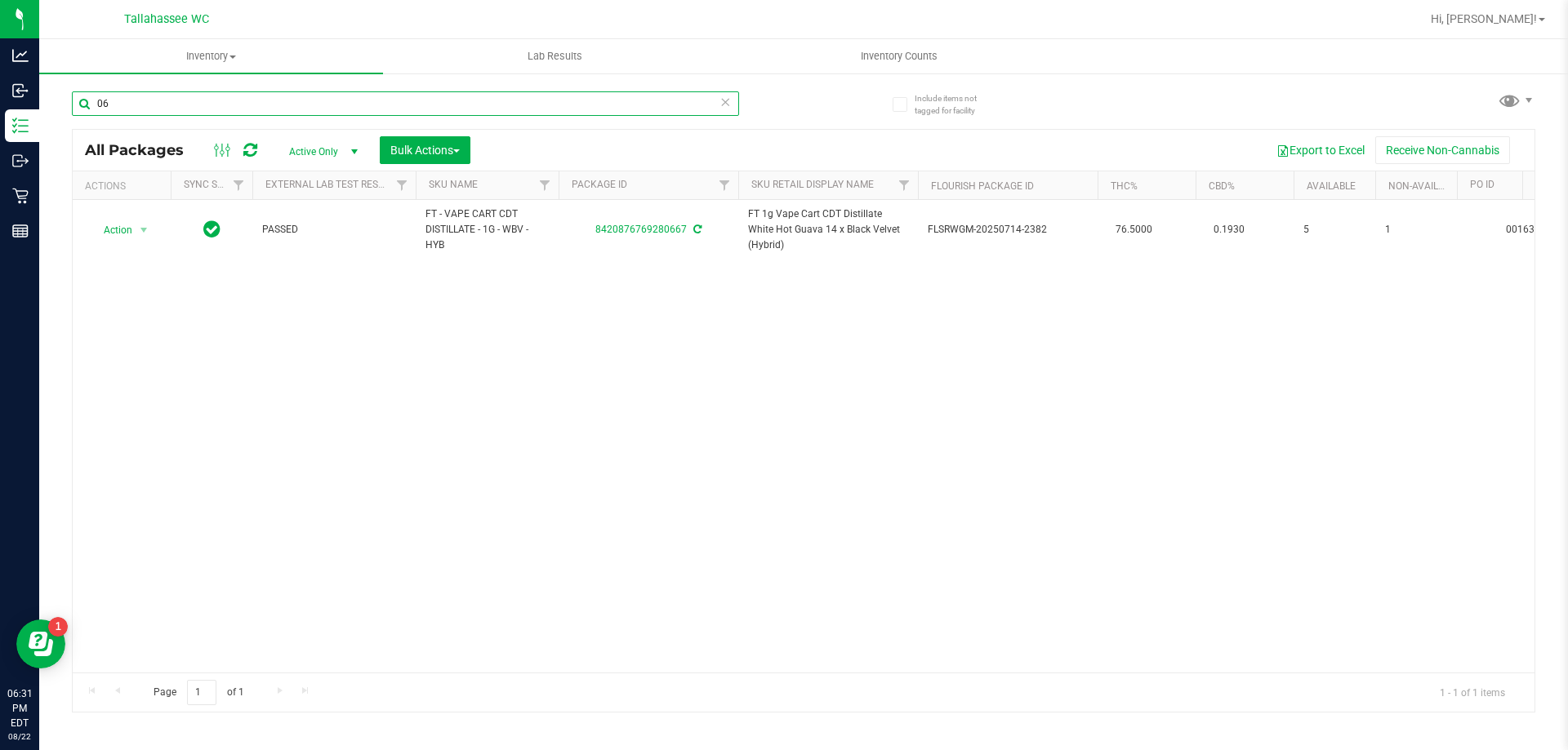
type input "0"
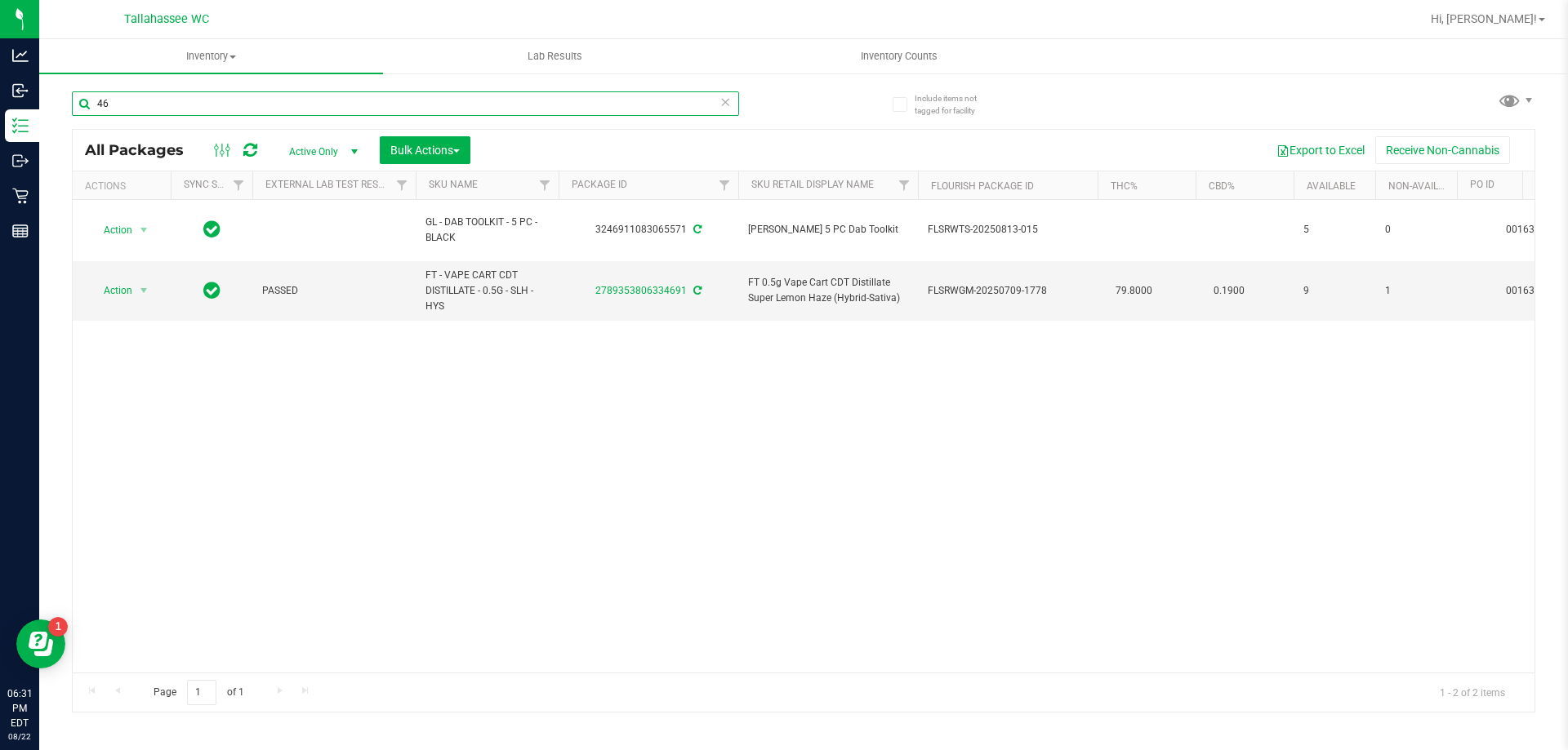
type input "4"
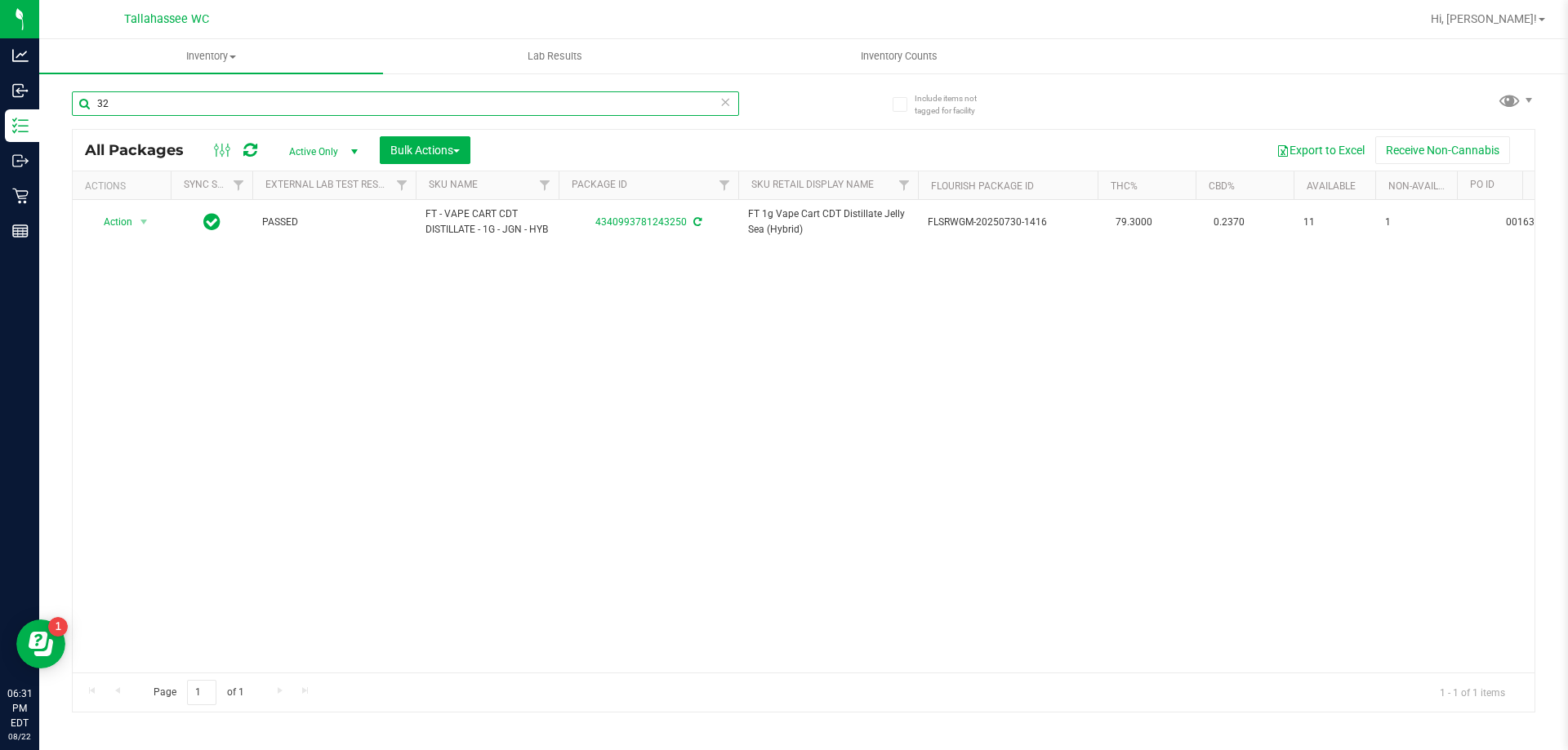
type input "3"
type input "5867"
